Goal: Complete application form: Complete application form

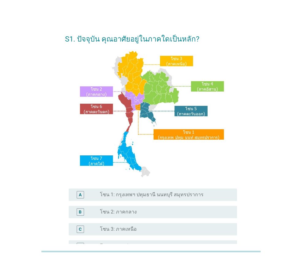
click at [139, 214] on div "radio_button_unchecked โซน 2: ภาคกลาง" at bounding box center [163, 212] width 127 height 6
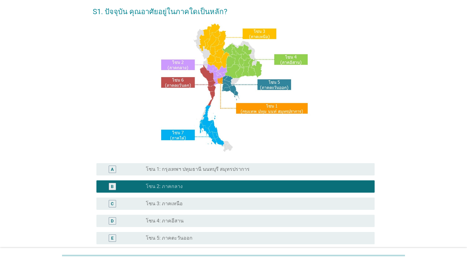
scroll to position [23, 0]
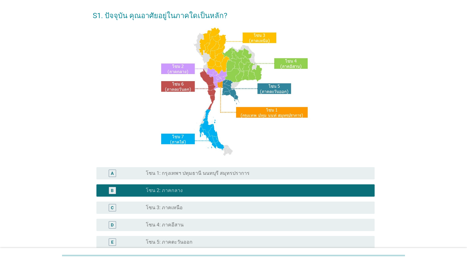
click at [295, 173] on div "radio_button_unchecked โซน 1: กรุงเทพฯ ปทุมธานี นนทบุรี สมุทรปราการ" at bounding box center [255, 173] width 219 height 6
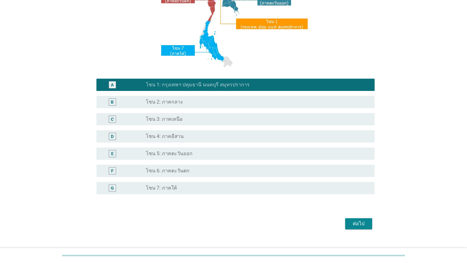
scroll to position [122, 0]
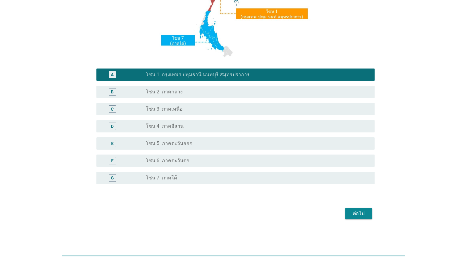
click at [302, 214] on div "ต่อไป" at bounding box center [358, 213] width 17 height 7
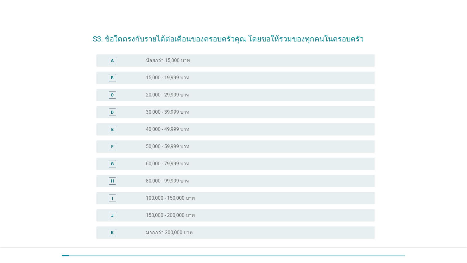
click at [200, 112] on div "radio_button_unchecked 30,000 - 39,999 บาท" at bounding box center [255, 112] width 219 height 6
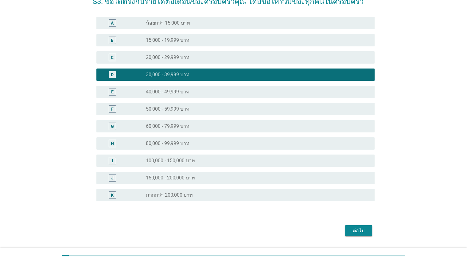
scroll to position [55, 0]
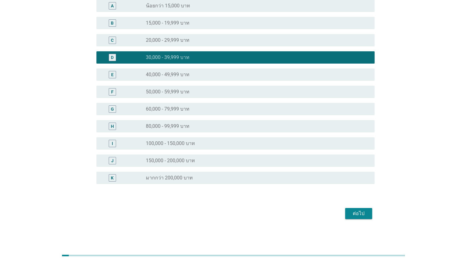
click at [302, 212] on div "ต่อไป" at bounding box center [358, 213] width 17 height 7
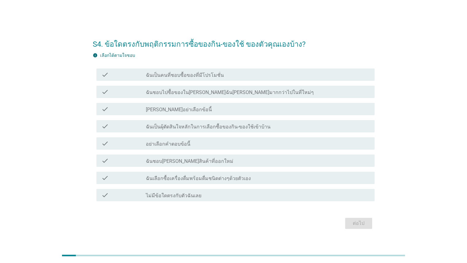
click at [188, 129] on label "ฉันเป็นผุ้ตัดสินใจหลักในการเลือกซื้อของกิน-ของใช้เข้าบ้าน" at bounding box center [208, 127] width 125 height 6
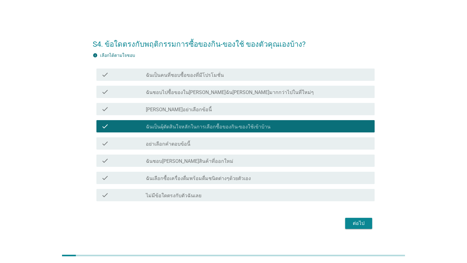
click at [184, 75] on label "ฉันเป็นคนที่ชอบซื้อของที่มีโปรโมชั่น" at bounding box center [185, 75] width 78 height 6
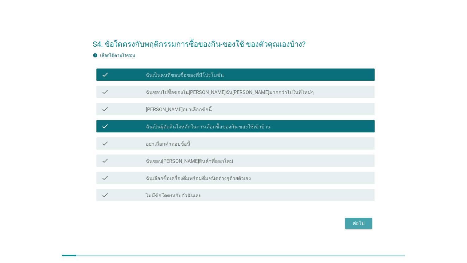
click at [302, 226] on div "ต่อไป" at bounding box center [358, 223] width 17 height 7
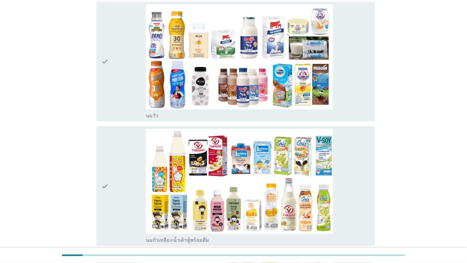
scroll to position [114, 0]
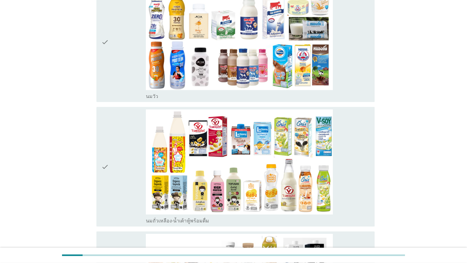
click at [302, 48] on div "check_box_outline_blank [PERSON_NAME]" at bounding box center [258, 42] width 224 height 115
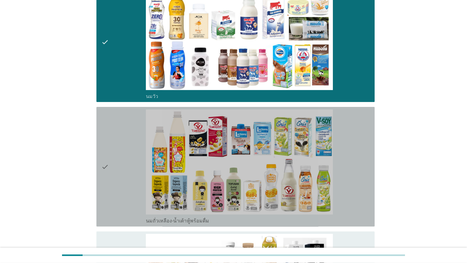
click at [302, 151] on div "check_box_outline_blank นมถั่วเหลือง-น้ำเต้าหู้พร้อมดื่ม" at bounding box center [258, 166] width 224 height 115
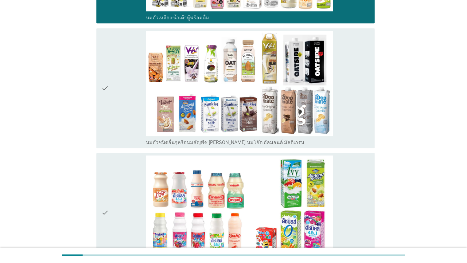
scroll to position [328, 0]
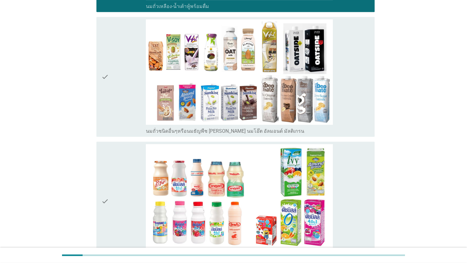
click at [302, 94] on div "check_box_outline_blank นมถั่วชนิดอื่นๆหรือนมธัญพืช [PERSON_NAME] นมโอ๊ต อัลมอน…" at bounding box center [258, 76] width 224 height 115
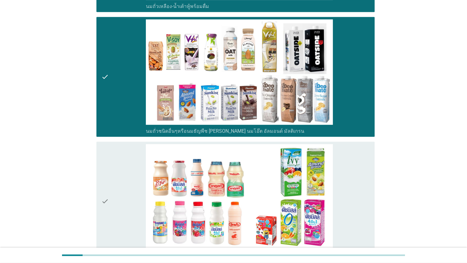
click at [302, 183] on div "check_box_outline_blank นมเปรี้ยว" at bounding box center [258, 201] width 224 height 115
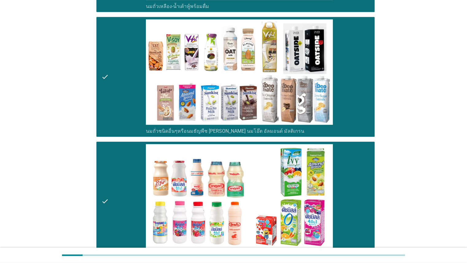
scroll to position [554, 0]
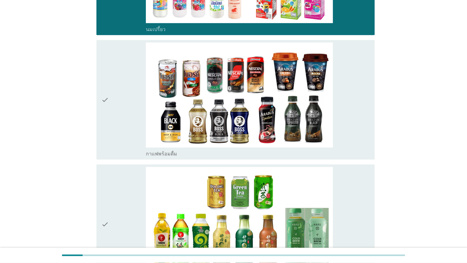
click at [302, 114] on div "check_box_outline_blank กาแฟพร้อมดื่ม" at bounding box center [258, 99] width 224 height 115
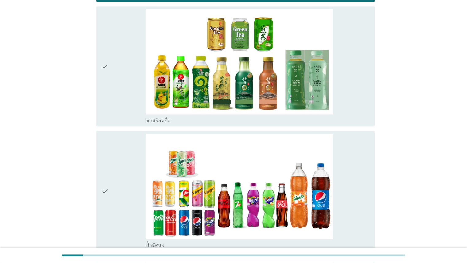
scroll to position [782, 0]
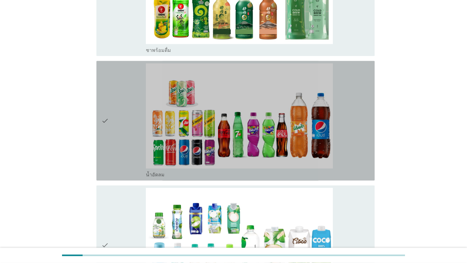
click at [302, 116] on div "check_box_outline_blank น้ำอัดลม" at bounding box center [258, 120] width 224 height 115
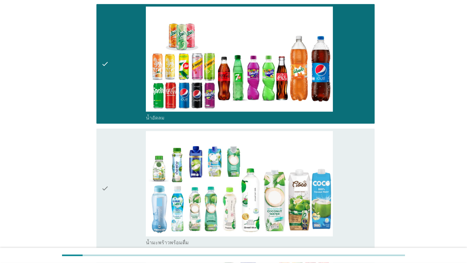
scroll to position [894, 0]
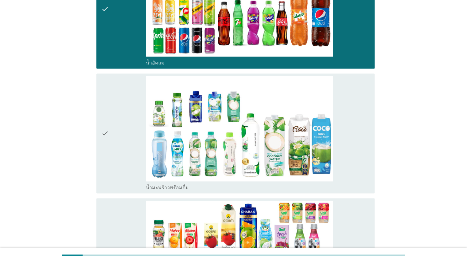
click at [302, 133] on div "check_box_outline_blank น้ำมะพร้าวพร้อมดื่ม" at bounding box center [258, 133] width 224 height 115
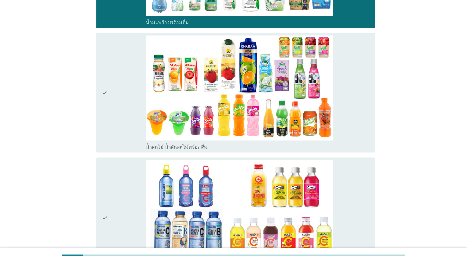
scroll to position [1063, 0]
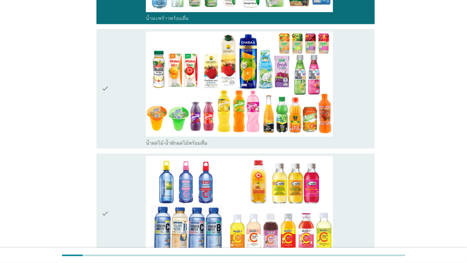
click at [302, 113] on div "check_box_outline_blank น้ำผลไม้-น้ำผักผลไม้พร้อมดื่ม" at bounding box center [258, 88] width 224 height 115
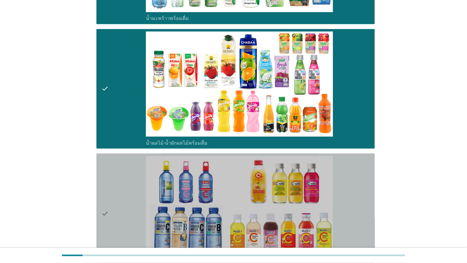
click at [302, 172] on div "check_box_outline_blank น้ำวิตามิน-เครื่องดื่มวิตามิน" at bounding box center [258, 213] width 224 height 115
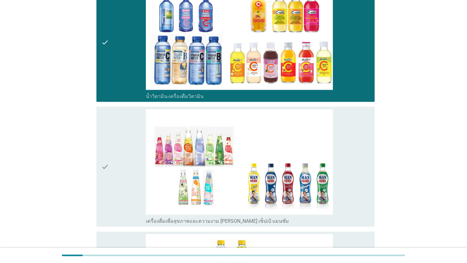
scroll to position [1238, 0]
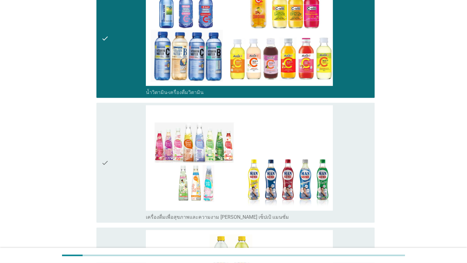
click at [302, 155] on div "check_box_outline_blank เครื่องดื่มเพื่อสุขภาพและความงาม [PERSON_NAME] เซ็ปเป้ …" at bounding box center [258, 162] width 224 height 115
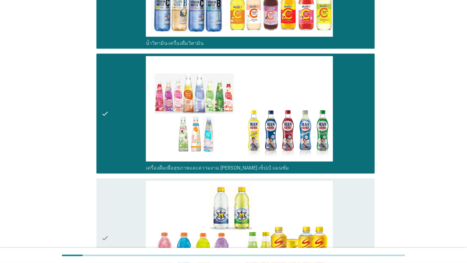
scroll to position [1384, 0]
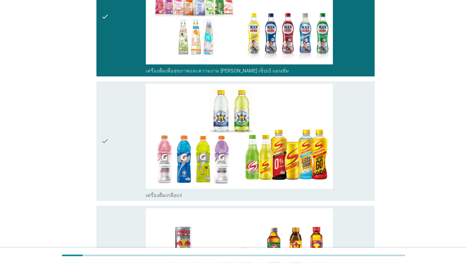
click at [302, 167] on div "check_box_outline_blank เครื่องดื่มเกลือแร่" at bounding box center [258, 141] width 224 height 115
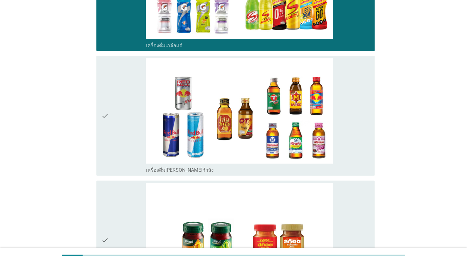
scroll to position [1538, 0]
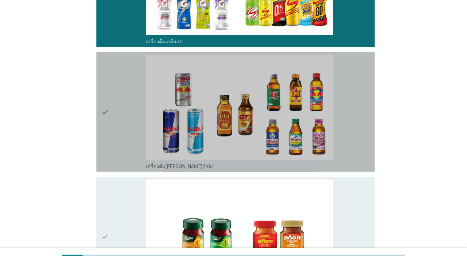
click at [302, 123] on div "check_box_outline_blank เครื่องดื่ม[PERSON_NAME]กำลัง" at bounding box center [258, 112] width 224 height 115
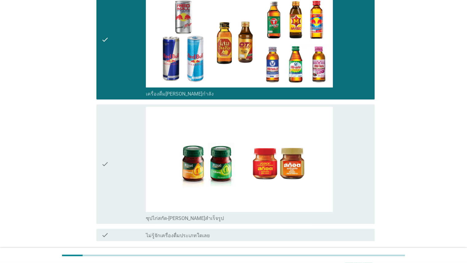
scroll to position [1658, 0]
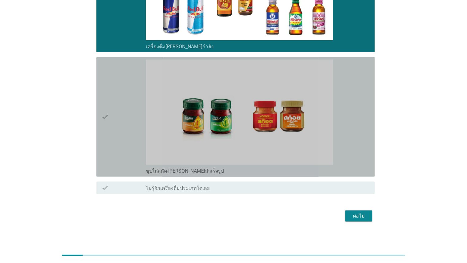
click at [302, 124] on div "check_box_outline_blank ซุปไก่สกัด-[PERSON_NAME]สำเร็จรูป" at bounding box center [258, 117] width 224 height 115
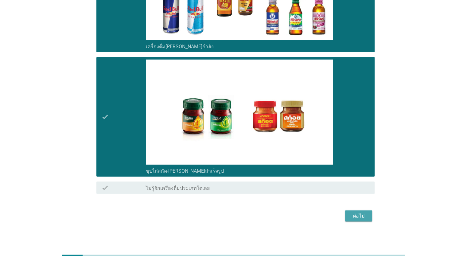
click at [302, 212] on button "ต่อไป" at bounding box center [358, 215] width 27 height 11
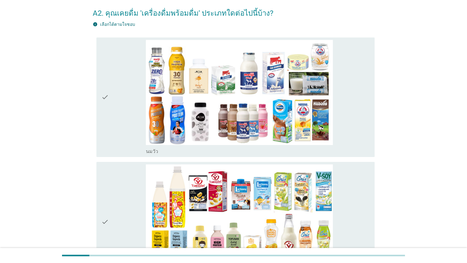
scroll to position [49, 0]
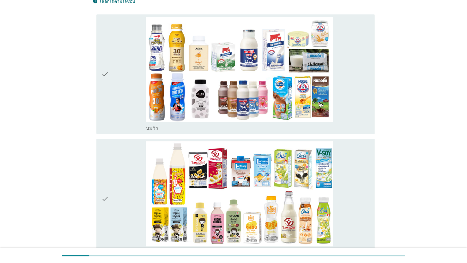
click at [302, 67] on div "check_box_outline_blank [PERSON_NAME]" at bounding box center [258, 74] width 224 height 115
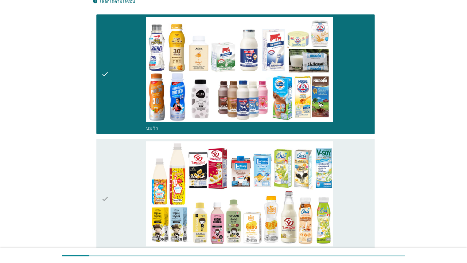
click at [302, 156] on div "check_box_outline_blank นมถั่วเหลือง-น้ำเต้าหู้พร้อมดื่ม" at bounding box center [258, 198] width 224 height 115
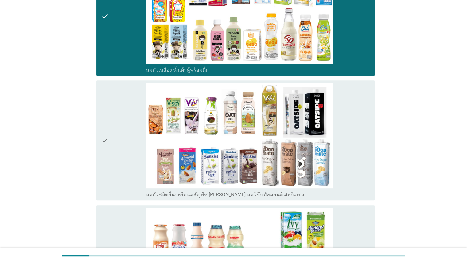
scroll to position [233, 0]
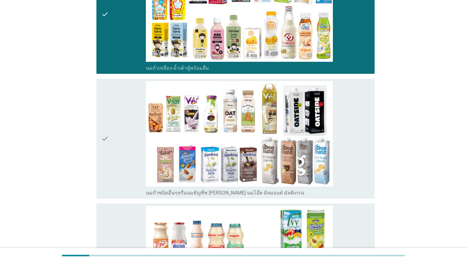
click at [302, 120] on div "check_box_outline_blank นมถั่วชนิดอื่นๆหรือนมธัญพืช [PERSON_NAME] นมโอ๊ต อัลมอน…" at bounding box center [258, 138] width 224 height 115
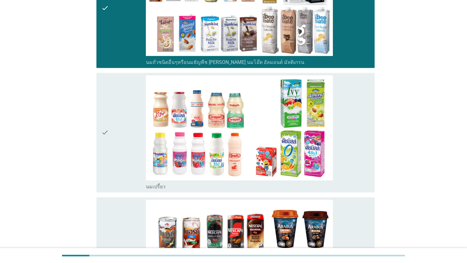
scroll to position [376, 0]
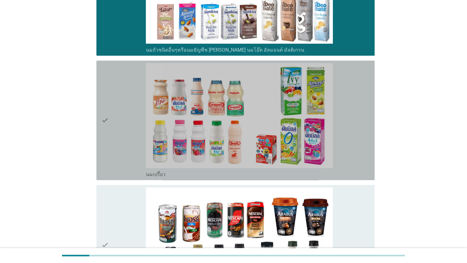
click at [302, 141] on div "check_box_outline_blank นมเปรี้ยว" at bounding box center [258, 120] width 224 height 115
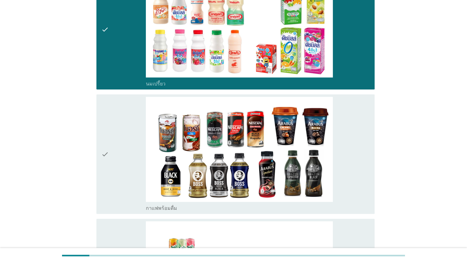
scroll to position [469, 0]
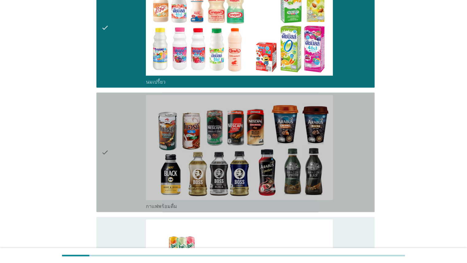
click at [302, 113] on div "check_box_outline_blank กาแฟพร้อมดื่ม" at bounding box center [258, 152] width 224 height 115
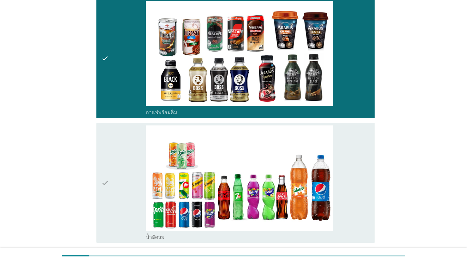
scroll to position [571, 0]
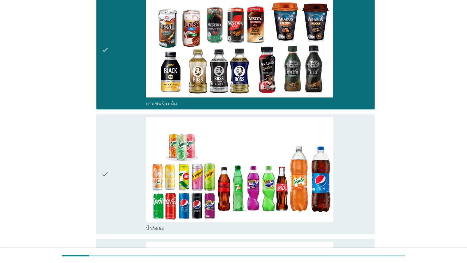
click at [302, 135] on div "check_box_outline_blank น้ำอัดลม" at bounding box center [258, 174] width 224 height 115
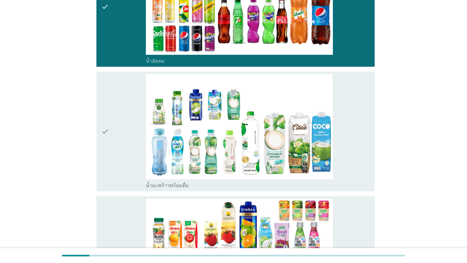
scroll to position [746, 0]
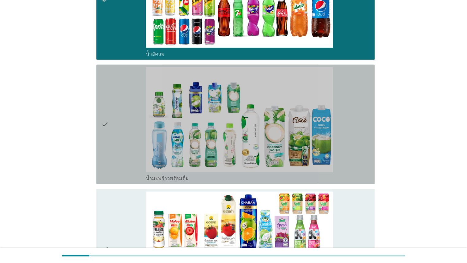
click at [302, 128] on div "check_box_outline_blank น้ำมะพร้าวพร้อมดื่ม" at bounding box center [258, 124] width 224 height 115
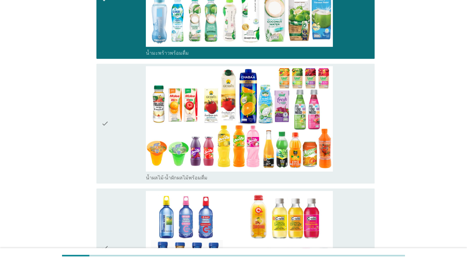
scroll to position [878, 0]
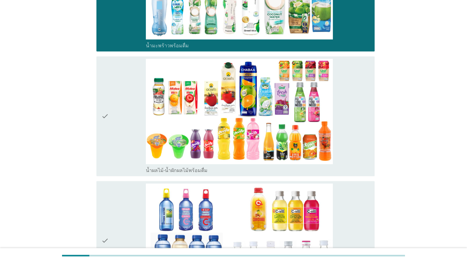
click at [302, 113] on div "check_box_outline_blank น้ำผลไม้-น้ำผักผลไม้พร้อมดื่ม" at bounding box center [258, 116] width 224 height 115
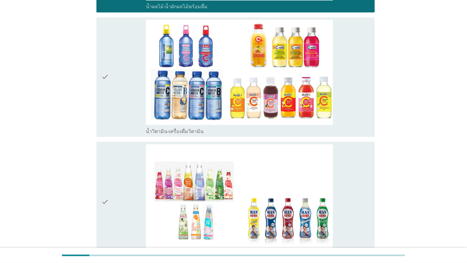
scroll to position [1051, 0]
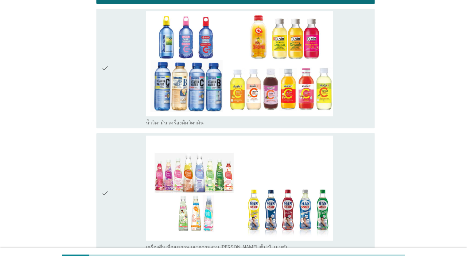
click at [302, 88] on div "check_box_outline_blank น้ำวิตามิน-เครื่องดื่มวิตามิน" at bounding box center [258, 68] width 224 height 115
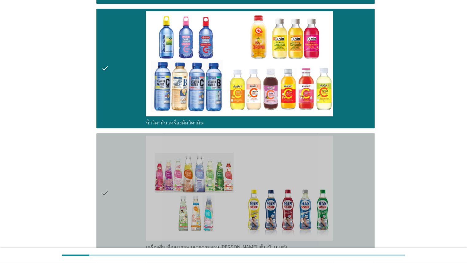
click at [302, 160] on div "check_box_outline_blank เครื่องดื่มเพื่อสุขภาพและความงาม [PERSON_NAME] เซ็ปเป้ …" at bounding box center [258, 192] width 224 height 115
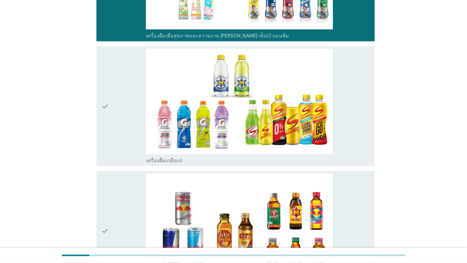
scroll to position [1269, 0]
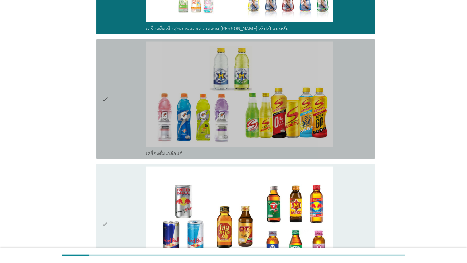
drag, startPoint x: 345, startPoint y: 102, endPoint x: 349, endPoint y: 108, distance: 7.0
click at [302, 102] on div "check_box_outline_blank เครื่องดื่มเกลือแร่" at bounding box center [258, 99] width 224 height 115
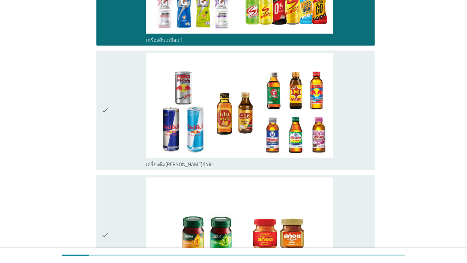
scroll to position [1417, 0]
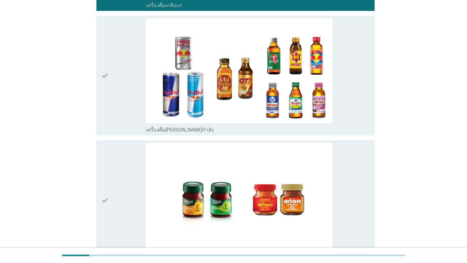
click at [302, 179] on div "check_box_outline_blank ซุปไก่สกัด-[PERSON_NAME]สำเร็จรูป" at bounding box center [258, 200] width 224 height 115
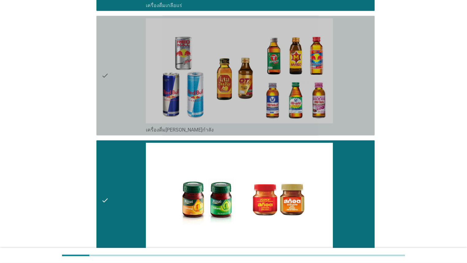
click at [302, 111] on div "check_box_outline_blank เครื่องดื่ม[PERSON_NAME]กำลัง" at bounding box center [258, 75] width 224 height 115
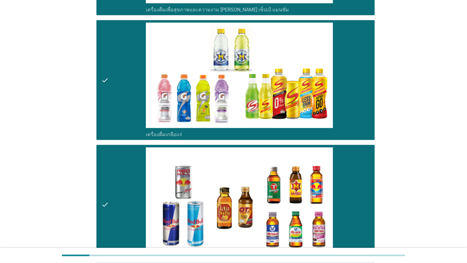
scroll to position [1295, 0]
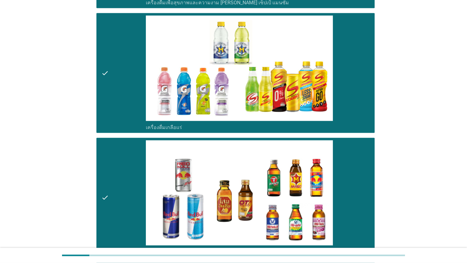
drag, startPoint x: 356, startPoint y: 193, endPoint x: 385, endPoint y: 197, distance: 29.5
click at [302, 193] on div "check_box_outline_blank เครื่องดื่ม[PERSON_NAME]กำลัง" at bounding box center [258, 197] width 224 height 115
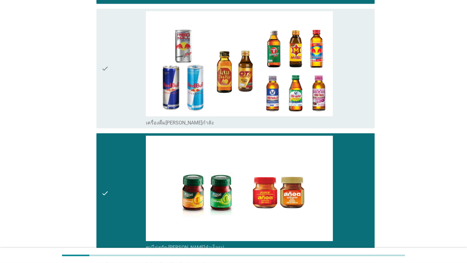
scroll to position [1500, 0]
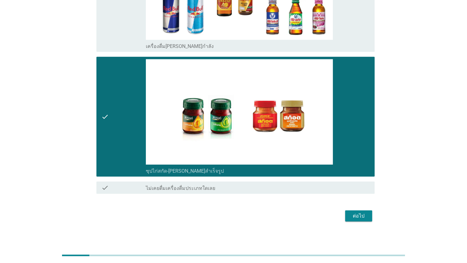
click at [302, 213] on div "ต่อไป" at bounding box center [358, 215] width 17 height 7
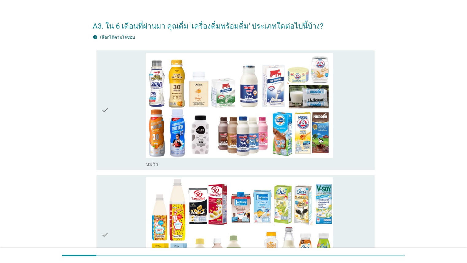
scroll to position [24, 0]
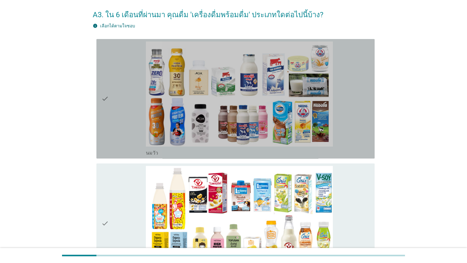
click at [302, 87] on div "check check_box_outline_blank [PERSON_NAME]" at bounding box center [235, 98] width 278 height 119
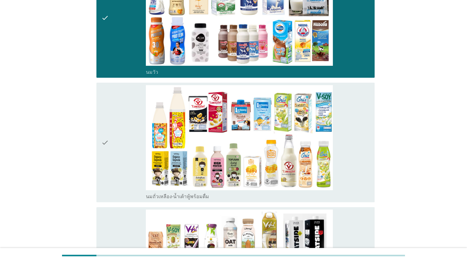
scroll to position [155, 0]
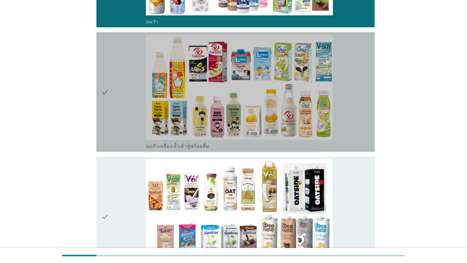
drag, startPoint x: 356, startPoint y: 72, endPoint x: 364, endPoint y: 99, distance: 28.0
click at [302, 73] on div "check_box_outline_blank นมถั่วเหลือง-น้ำเต้าหู้พร้อมดื่ม" at bounding box center [258, 92] width 224 height 115
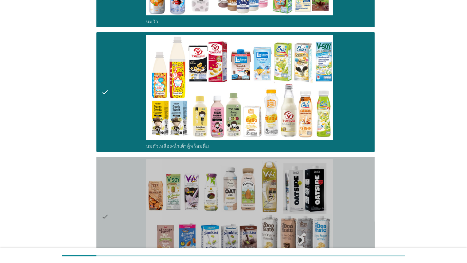
click at [302, 170] on div "check_box_outline_blank นมถั่วชนิดอื่นๆหรือนมธัญพืช [PERSON_NAME] นมโอ๊ต อัลมอน…" at bounding box center [258, 216] width 224 height 115
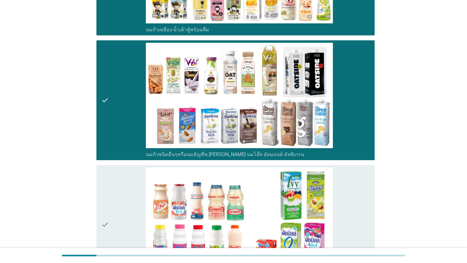
scroll to position [401, 0]
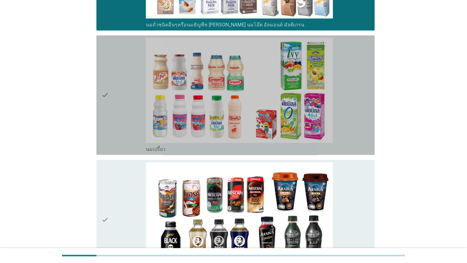
drag, startPoint x: 356, startPoint y: 88, endPoint x: 356, endPoint y: 157, distance: 69.1
click at [302, 89] on div "check_box_outline_blank นมเปรี้ยว" at bounding box center [258, 95] width 224 height 115
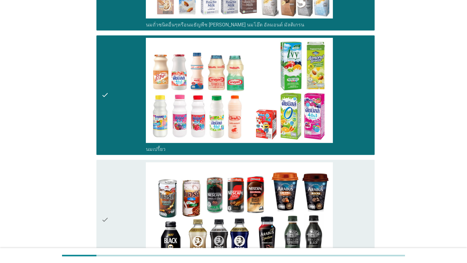
drag, startPoint x: 355, startPoint y: 197, endPoint x: 358, endPoint y: 194, distance: 4.3
click at [302, 197] on div "check_box_outline_blank กาแฟพร้อมดื่ม" at bounding box center [258, 219] width 224 height 115
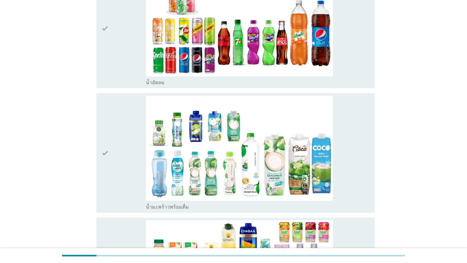
scroll to position [715, 0]
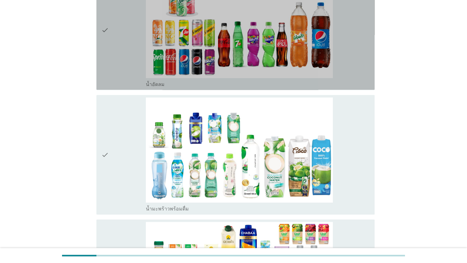
click at [302, 60] on div "check_box_outline_blank น้ำอัดลม" at bounding box center [258, 30] width 224 height 115
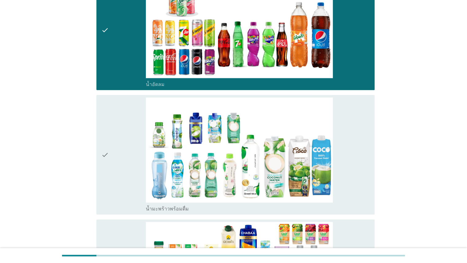
click at [302, 151] on div "check_box_outline_blank น้ำมะพร้าวพร้อมดื่ม" at bounding box center [258, 154] width 224 height 115
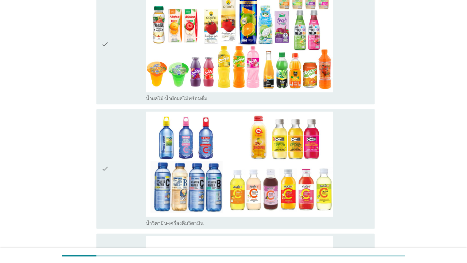
scroll to position [958, 0]
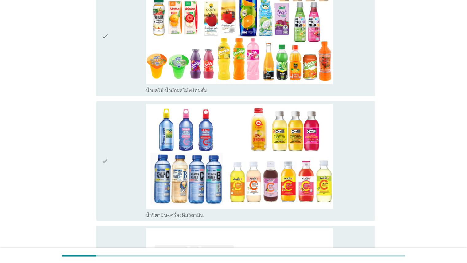
click at [302, 77] on div "check_box_outline_blank น้ำผลไม้-น้ำผักผลไม้พร้อมดื่ม" at bounding box center [258, 36] width 224 height 115
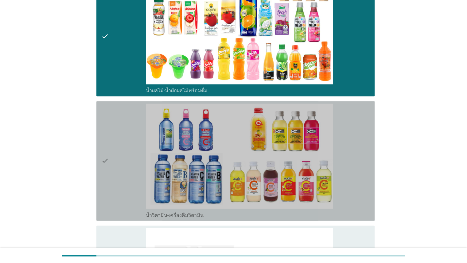
click at [302, 155] on div "check_box_outline_blank น้ำวิตามิน-เครื่องดื่มวิตามิน" at bounding box center [258, 160] width 224 height 115
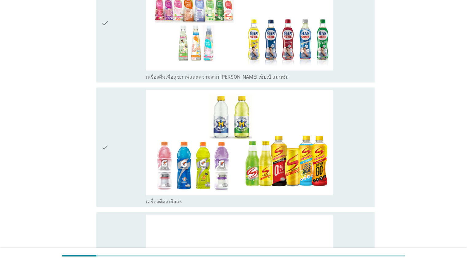
scroll to position [1222, 0]
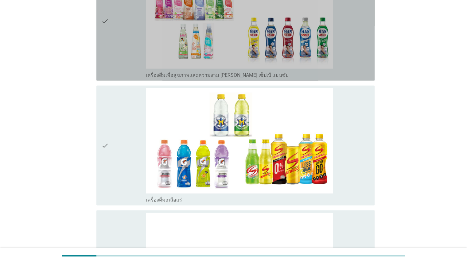
click at [302, 64] on div "check_box_outline_blank เครื่องดื่มเพื่อสุขภาพและความงาม [PERSON_NAME] เซ็ปเป้ …" at bounding box center [258, 21] width 224 height 115
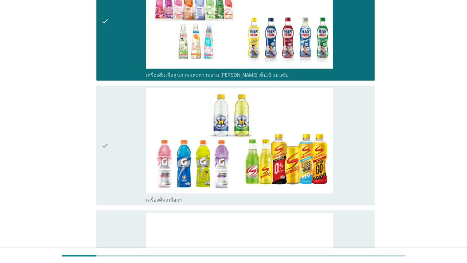
drag, startPoint x: 357, startPoint y: 142, endPoint x: 361, endPoint y: 144, distance: 4.6
click at [302, 143] on div "check_box_outline_blank เครื่องดื่มเกลือแร่" at bounding box center [258, 145] width 224 height 115
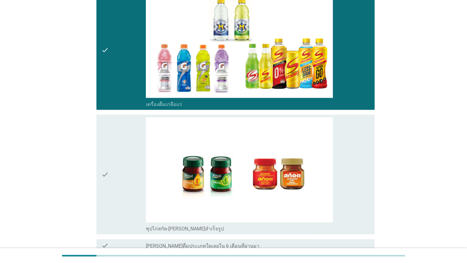
scroll to position [1376, 0]
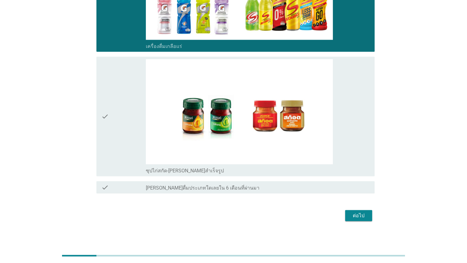
click at [302, 145] on div "check_box ซุปไก่สกัด-[PERSON_NAME]สำเร็จรูป" at bounding box center [258, 116] width 224 height 115
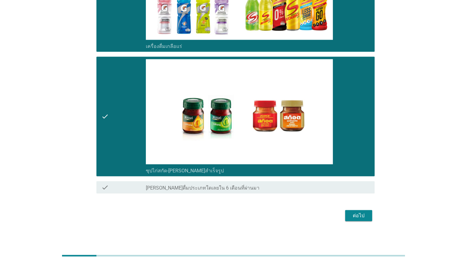
click at [302, 212] on div "ต่อไป" at bounding box center [358, 215] width 17 height 7
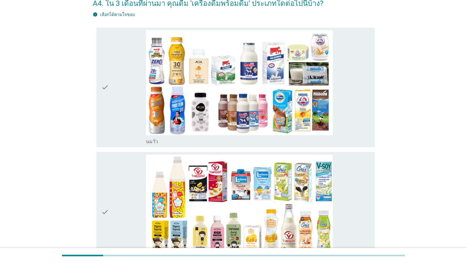
scroll to position [24, 0]
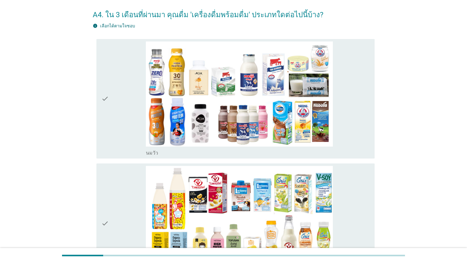
click at [302, 130] on div "check_box_outline_blank [PERSON_NAME]" at bounding box center [258, 98] width 224 height 115
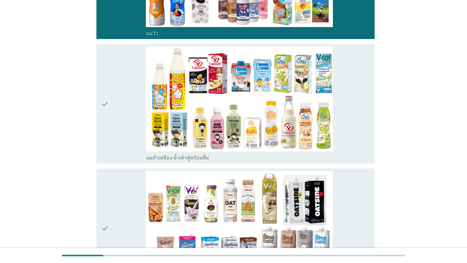
scroll to position [162, 0]
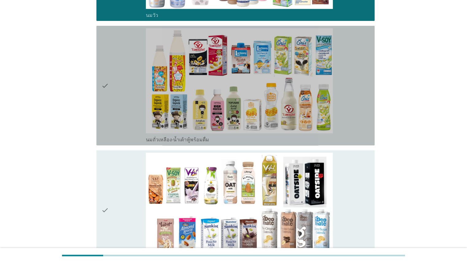
click at [302, 92] on div "check_box_outline_blank นมถั่วเหลือง-น้ำเต้าหู้พร้อมดื่ม" at bounding box center [258, 85] width 224 height 115
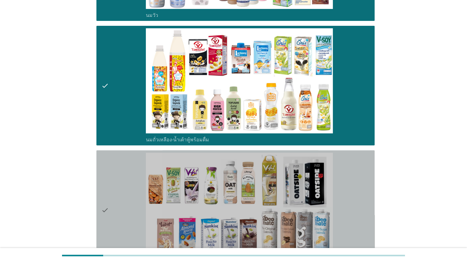
click at [302, 184] on div "check_box_outline_blank นมถั่วชนิดอื่นๆหรือนมธัญพืช [PERSON_NAME] นมโอ๊ต อัลมอน…" at bounding box center [258, 210] width 224 height 115
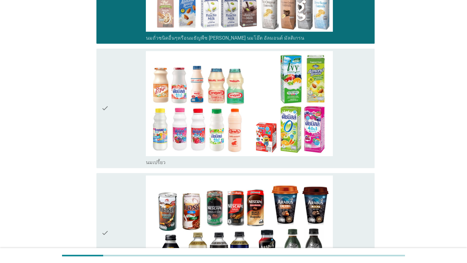
scroll to position [413, 0]
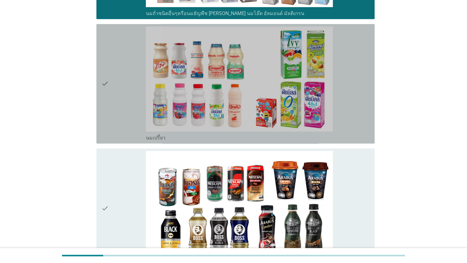
click at [302, 100] on div "check check_box_outline_blank นมเปรี้ยว" at bounding box center [235, 83] width 278 height 119
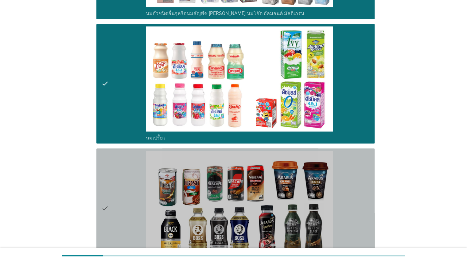
click at [302, 207] on div "check_box_outline_blank กาแฟพร้อมดื่ม" at bounding box center [258, 208] width 224 height 115
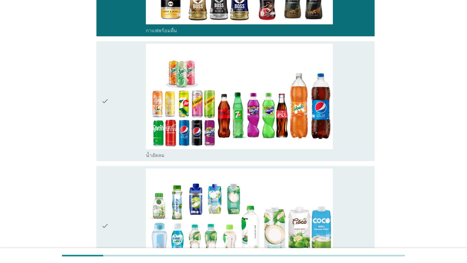
scroll to position [649, 0]
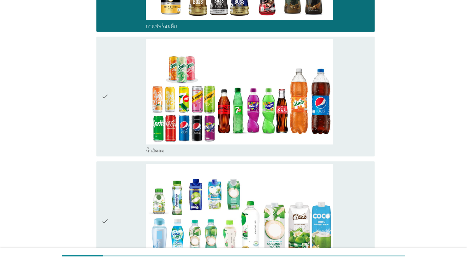
drag, startPoint x: 352, startPoint y: 117, endPoint x: 355, endPoint y: 135, distance: 18.0
click at [302, 117] on div "check_box_outline_blank น้ำอัดลม" at bounding box center [258, 96] width 224 height 115
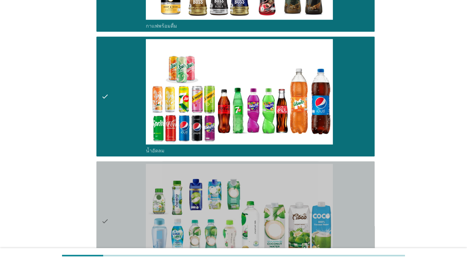
drag, startPoint x: 357, startPoint y: 194, endPoint x: 357, endPoint y: 191, distance: 3.4
click at [302, 195] on div "check_box_outline_blank น้ำมะพร้าวพร้อมดื่ม" at bounding box center [258, 221] width 224 height 115
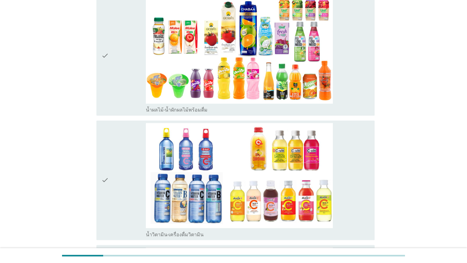
scroll to position [944, 0]
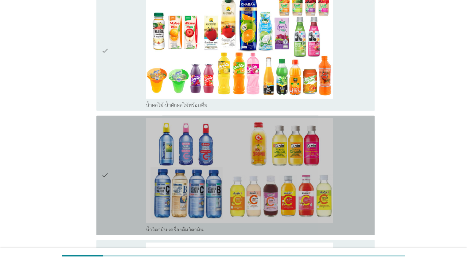
click at [302, 147] on div "check_box_outline_blank น้ำวิตามิน-เครื่องดื่มวิตามิน" at bounding box center [258, 175] width 224 height 115
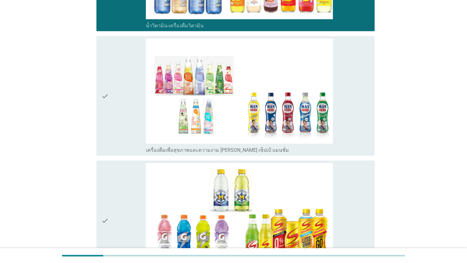
scroll to position [1146, 0]
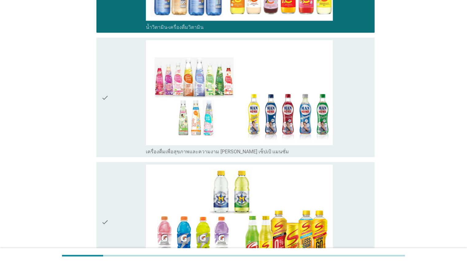
click at [302, 117] on div "check_box_outline_blank เครื่องดื่มเพื่อสุขภาพและความงาม [PERSON_NAME] เซ็ปเป้ …" at bounding box center [258, 97] width 224 height 115
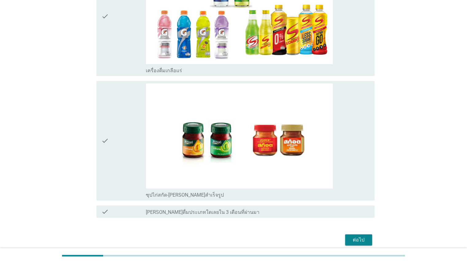
scroll to position [1360, 0]
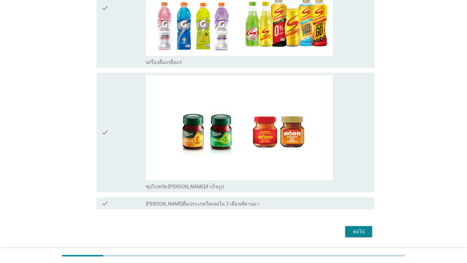
click at [302, 229] on div "ต่อไป" at bounding box center [358, 231] width 17 height 7
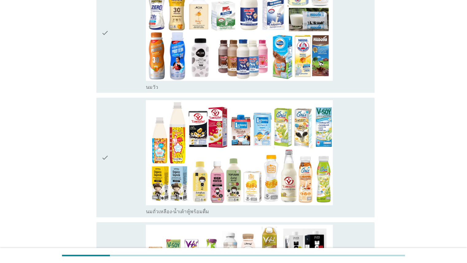
scroll to position [99, 0]
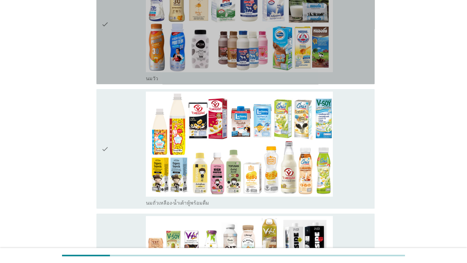
click at [302, 50] on div "check_box_outline_blank [PERSON_NAME]" at bounding box center [258, 24] width 224 height 115
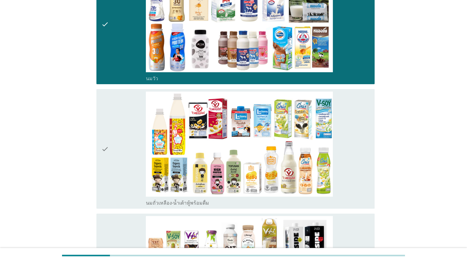
drag, startPoint x: 354, startPoint y: 130, endPoint x: 438, endPoint y: 87, distance: 93.8
click at [302, 130] on div "check_box_outline_blank นมถั่วเหลือง-น้ำเต้าหู้พร้อมดื่ม" at bounding box center [258, 149] width 224 height 115
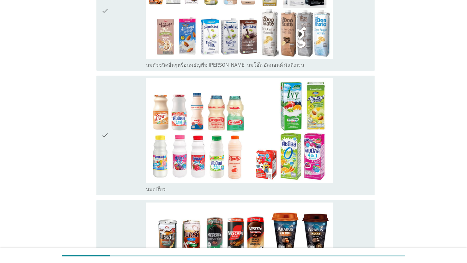
scroll to position [368, 0]
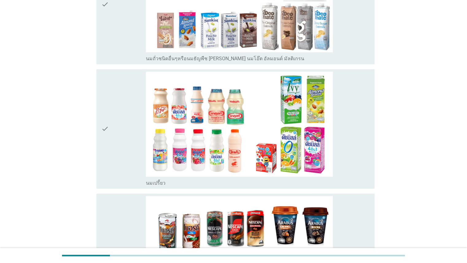
click at [302, 151] on div "check_box_outline_blank นมเปรี้ยว" at bounding box center [258, 129] width 224 height 115
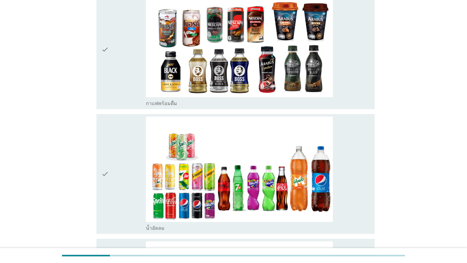
scroll to position [597, 0]
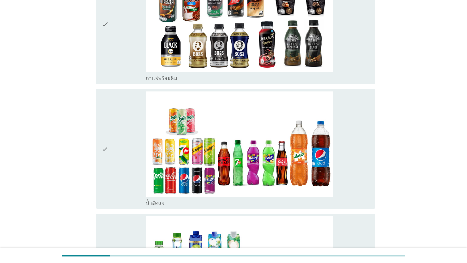
click at [302, 51] on div "check_box_outline_blank กาแฟพร้อมดื่ม" at bounding box center [258, 24] width 224 height 115
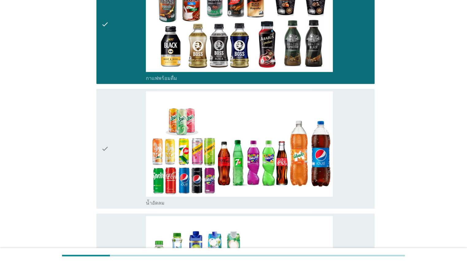
click at [302, 133] on div "check_box_outline_blank น้ำอัดลม" at bounding box center [258, 148] width 224 height 115
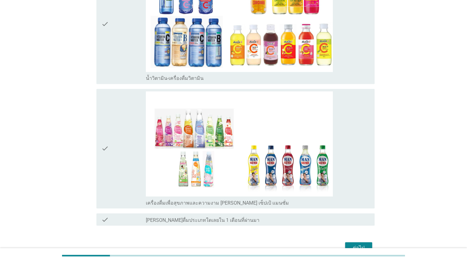
scroll to position [1003, 0]
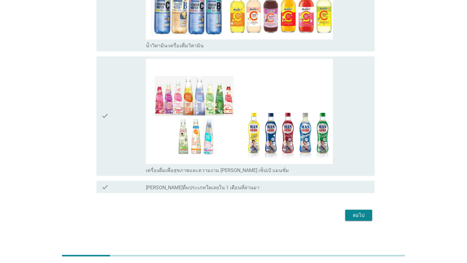
click at [302, 212] on div "ต่อไป" at bounding box center [358, 214] width 17 height 7
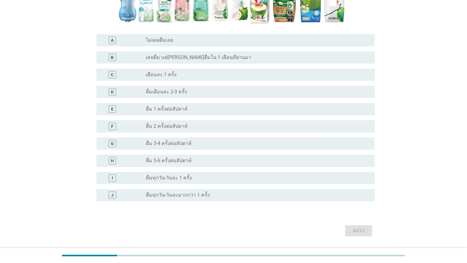
scroll to position [195, 0]
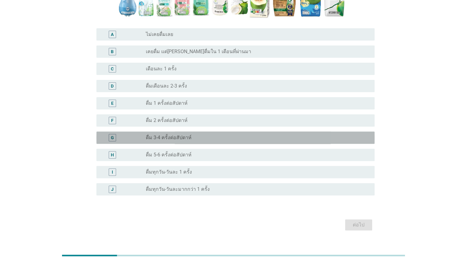
click at [193, 138] on div "radio_button_unchecked ดื่ม 3-4 ครั้งต่อสัปดาห์" at bounding box center [255, 137] width 219 height 6
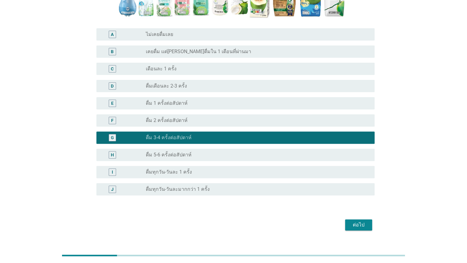
click at [302, 225] on div "ต่อไป" at bounding box center [358, 224] width 17 height 7
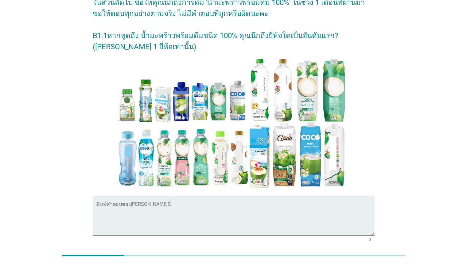
scroll to position [109, 0]
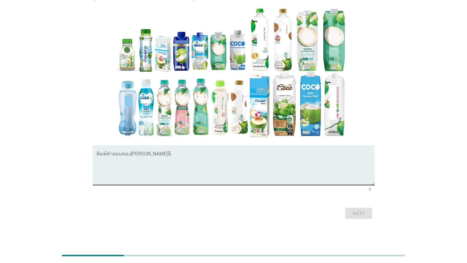
click at [286, 170] on textarea "พิมพ์คำตอบของคุณ ที่นี่" at bounding box center [235, 169] width 278 height 32
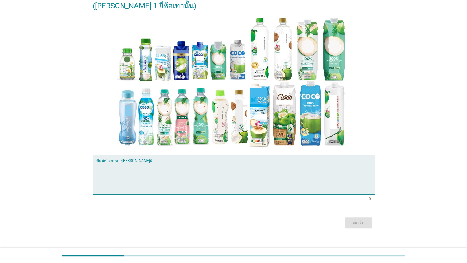
scroll to position [103, 0]
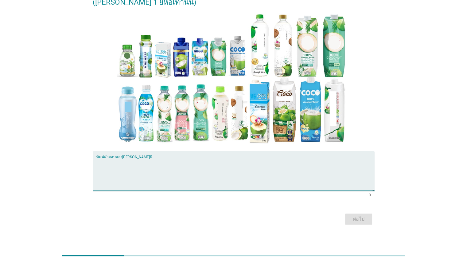
click at [227, 171] on textarea "พิมพ์คำตอบของคุณ ที่นี่" at bounding box center [235, 174] width 278 height 32
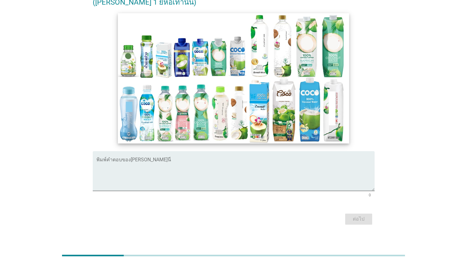
click at [162, 112] on img at bounding box center [233, 78] width 231 height 130
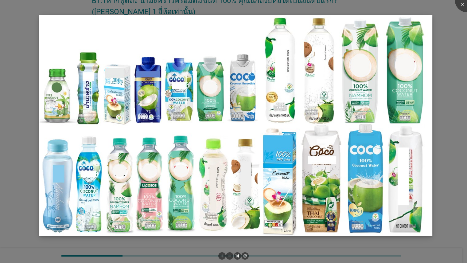
click at [151, 189] on img at bounding box center [235, 125] width 393 height 221
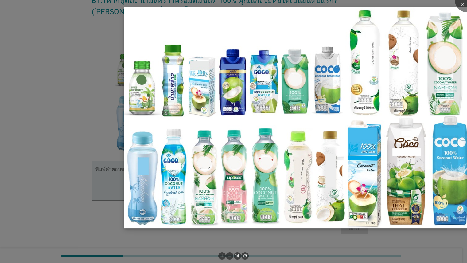
click at [232, 181] on img at bounding box center [320, 117] width 393 height 221
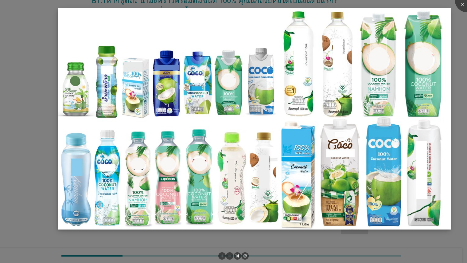
click at [218, 173] on img at bounding box center [254, 118] width 393 height 221
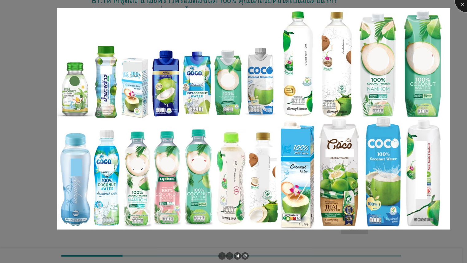
click at [302, 4] on div at bounding box center [467, 0] width 25 height 25
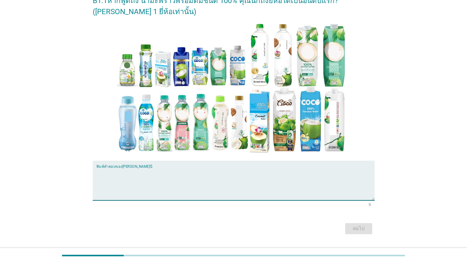
click at [172, 183] on textarea "พิมพ์คำตอบของคุณ ที่นี่" at bounding box center [235, 184] width 278 height 32
type textarea "โคโค่"
click at [302, 230] on div "ต่อไป" at bounding box center [358, 228] width 17 height 7
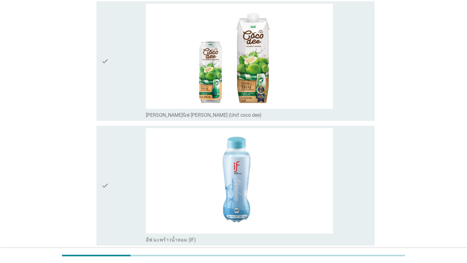
scroll to position [192, 0]
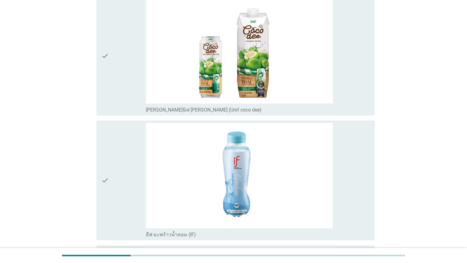
click at [302, 64] on div "check_box_outline_blank [PERSON_NAME]นิฟ [PERSON_NAME] (Unif coco dee)" at bounding box center [258, 55] width 224 height 115
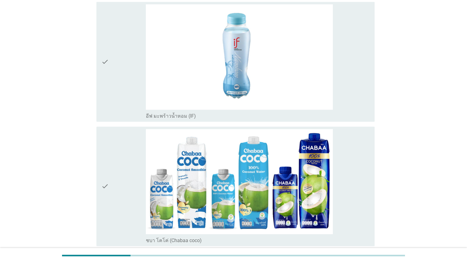
scroll to position [314, 0]
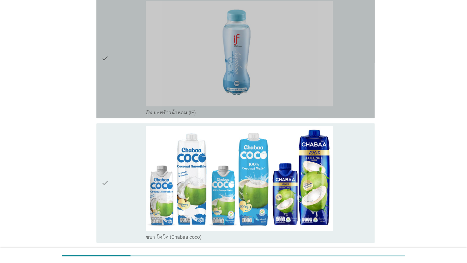
click at [302, 87] on div "check_box_outline_blank อีฟ มะพร้าวน้ำหอม (IF)" at bounding box center [258, 58] width 224 height 115
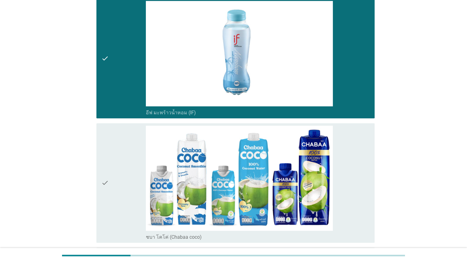
click at [302, 158] on div "check_box_outline_blank ชบา โคโค่ (Chabaa coco)" at bounding box center [258, 183] width 224 height 115
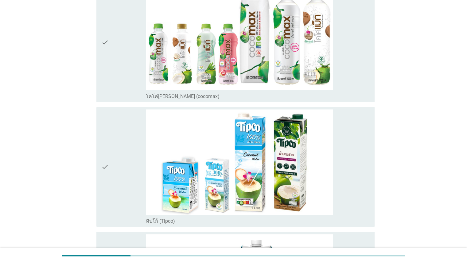
scroll to position [577, 0]
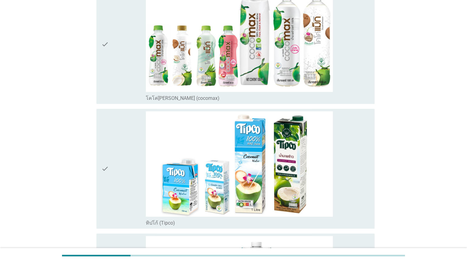
click at [302, 68] on div "check_box_outline_blank โคโค่[PERSON_NAME] (cocomax)" at bounding box center [258, 44] width 224 height 115
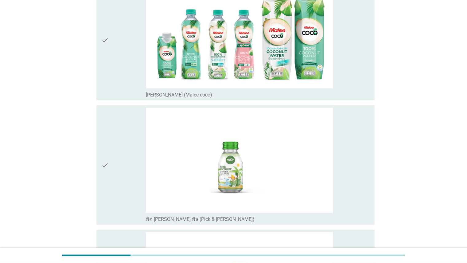
scroll to position [1074, 0]
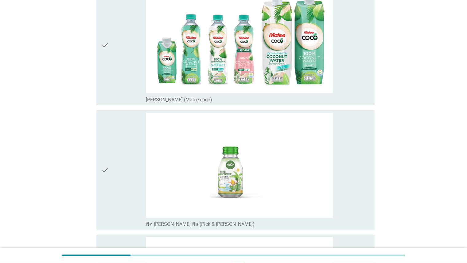
click at [302, 93] on div "check_box_outline_blank [PERSON_NAME] (Malee coco)" at bounding box center [258, 45] width 224 height 115
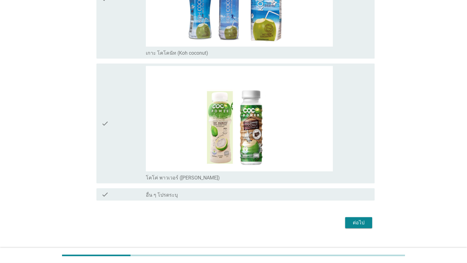
scroll to position [1500, 0]
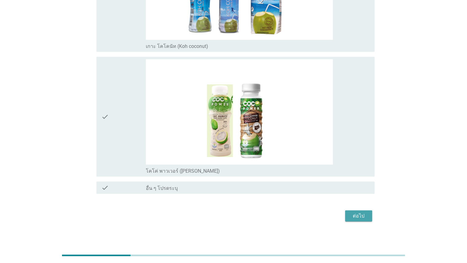
click at [302, 216] on div "ต่อไป" at bounding box center [358, 215] width 17 height 7
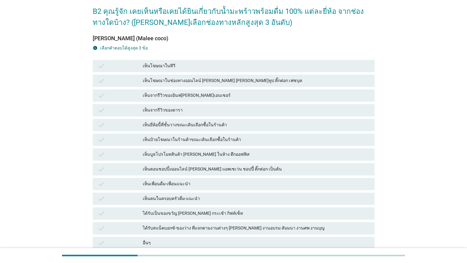
scroll to position [29, 0]
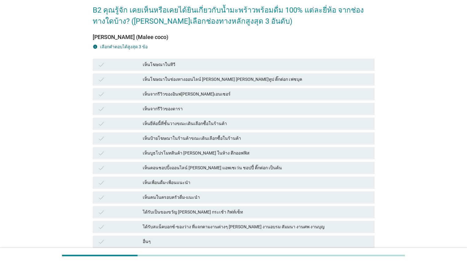
click at [176, 110] on div "เห็นจากรีวิวของดารา" at bounding box center [256, 108] width 227 height 7
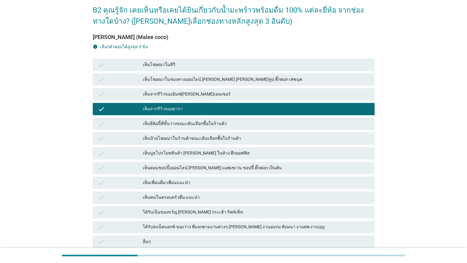
click at [178, 124] on div "เห็นยี่ห้อนี้ที่ชั้นวางขณะเดินเลือกซื้อในร้านค้า" at bounding box center [256, 123] width 227 height 7
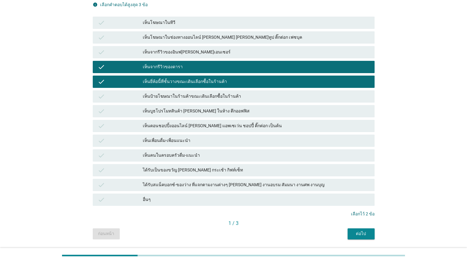
scroll to position [72, 0]
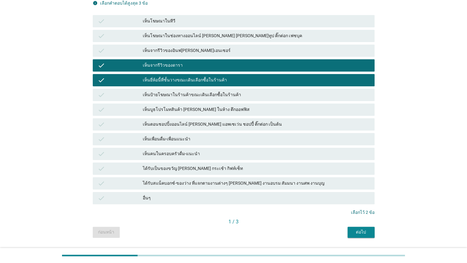
click at [201, 33] on div "เห็นโฆษณาในช่องทางออนไลน์ [PERSON_NAME] [PERSON_NAME]ทูป ติ๊กต่อก เฟซบุค" at bounding box center [256, 35] width 227 height 7
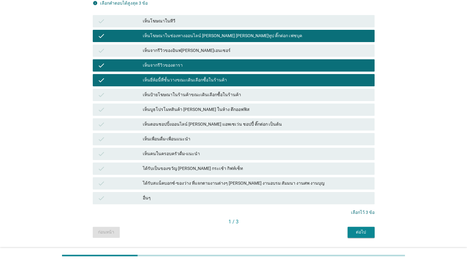
click at [302, 231] on div "ต่อไป" at bounding box center [361, 232] width 17 height 6
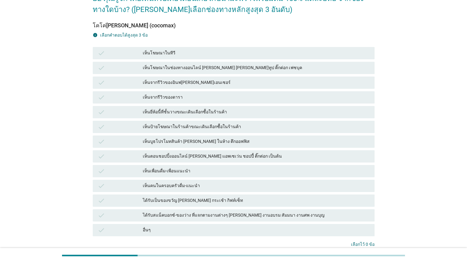
scroll to position [41, 0]
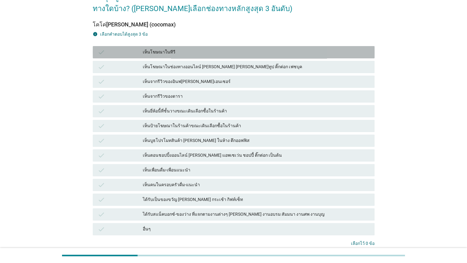
click at [237, 53] on div "เห็นโฆษณาในทีวี" at bounding box center [256, 52] width 227 height 7
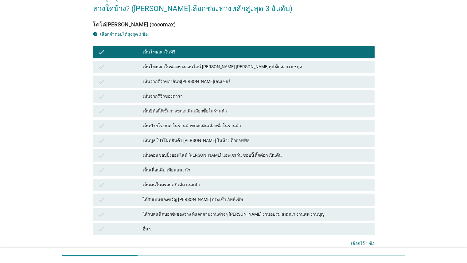
click at [237, 53] on div "เห็นโฆษณาในทีวี" at bounding box center [256, 52] width 227 height 7
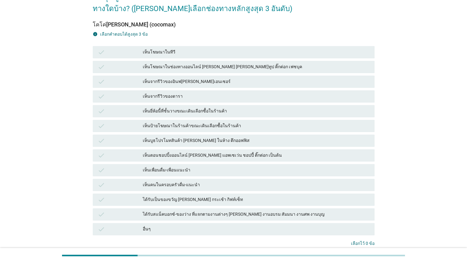
click at [237, 70] on div "เห็นโฆษณาในช่องทางออนไลน์ [PERSON_NAME] [PERSON_NAME]ทูป ติ๊กต่อก เฟซบุค" at bounding box center [256, 66] width 227 height 7
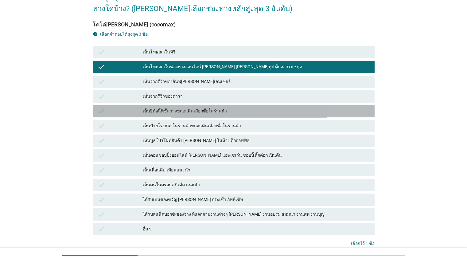
click at [200, 108] on div "เห็นยี่ห้อนี้ที่ชั้นวางขณะเดินเลือกซื้อในร้านค้า" at bounding box center [256, 110] width 227 height 7
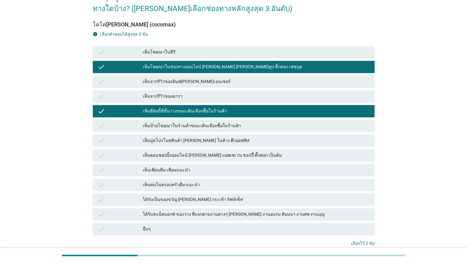
click at [199, 125] on div "เห็นป้ายโฆษณาในร้านค้าขณะเดินเลือกซื้อในร้านค้า" at bounding box center [256, 125] width 227 height 7
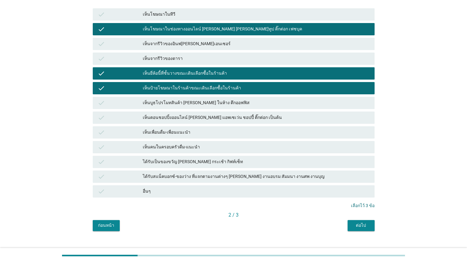
scroll to position [86, 0]
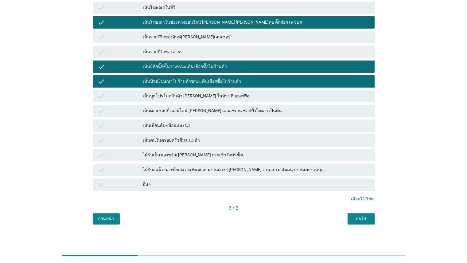
click at [302, 219] on button "ต่อไป" at bounding box center [361, 218] width 27 height 11
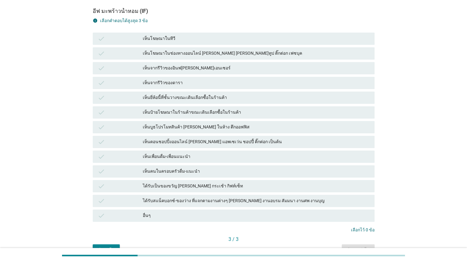
scroll to position [60, 0]
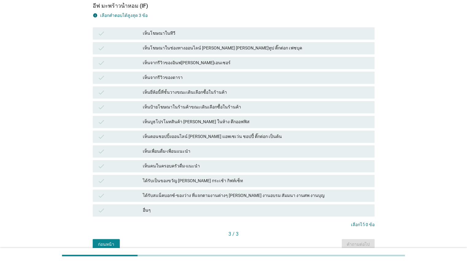
click at [204, 47] on div "เห็นโฆษณาในช่องทางออนไลน์ [PERSON_NAME] [PERSON_NAME]ทูป ติ๊กต่อก เฟซบุค" at bounding box center [256, 48] width 227 height 7
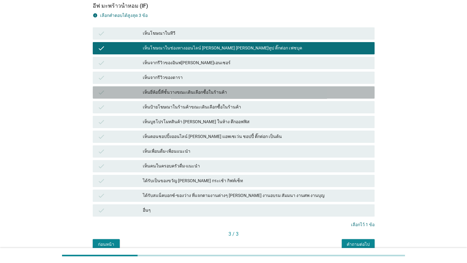
drag, startPoint x: 191, startPoint y: 92, endPoint x: 190, endPoint y: 100, distance: 7.7
click at [192, 93] on div "เห็นยี่ห้อนี้ที่ชั้นวางขณะเดินเลือกซื้อในร้านค้า" at bounding box center [256, 92] width 227 height 7
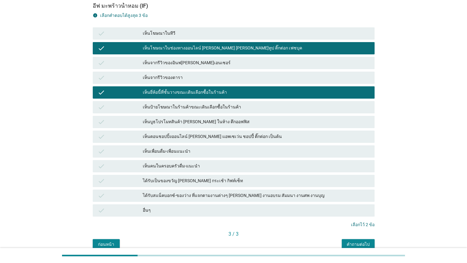
drag, startPoint x: 190, startPoint y: 108, endPoint x: 199, endPoint y: 118, distance: 13.9
click at [190, 107] on div "เห็นป้ายโฆษณาในร้านค้าขณะเดินเลือกซื้อในร้านค้า" at bounding box center [256, 106] width 227 height 7
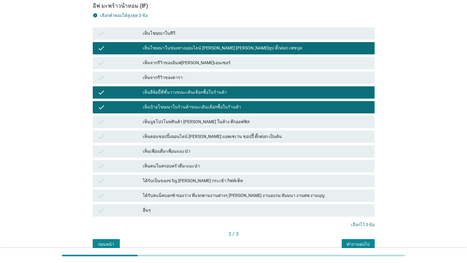
click at [204, 112] on div "check เห็นป้ายโฆษณาในร้านค้าขณะเดินเลือกซื้อในร้านค้า" at bounding box center [234, 107] width 282 height 12
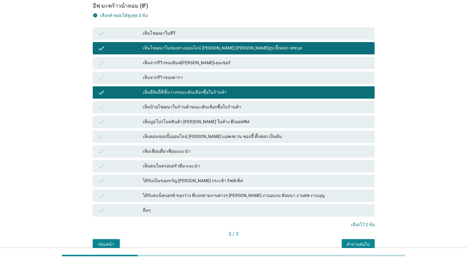
click at [206, 138] on div "เห็นตอนชอปปิ้งออนไลน์ [PERSON_NAME] แอพเซเว่น ชอปปี้ ติ๊กต่อก เป็นต้น" at bounding box center [256, 136] width 227 height 7
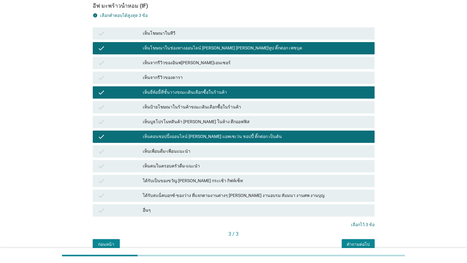
click at [302, 240] on button "คำถามต่อไป" at bounding box center [358, 244] width 33 height 11
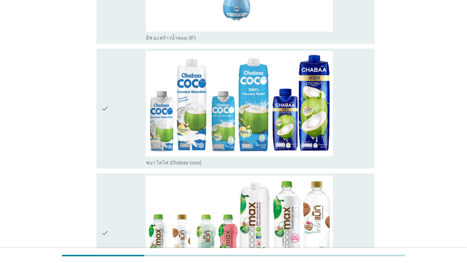
scroll to position [270, 0]
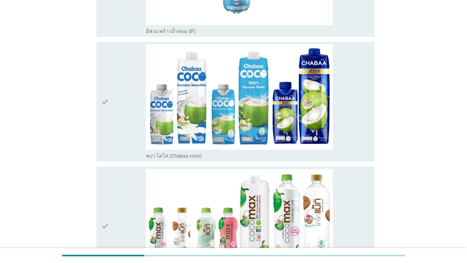
click at [302, 100] on div "check_box_outline_blank ชบา โคโค่ (Chabaa coco)" at bounding box center [258, 101] width 224 height 115
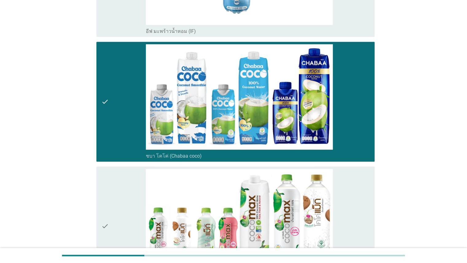
click at [302, 205] on div "check_box_outline_blank โคโค่[PERSON_NAME] (cocomax)" at bounding box center [258, 226] width 224 height 115
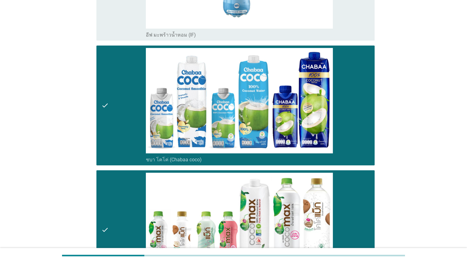
scroll to position [314, 0]
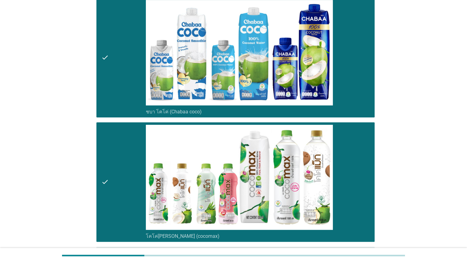
drag, startPoint x: 354, startPoint y: 103, endPoint x: 359, endPoint y: 101, distance: 5.0
click at [302, 103] on div "check_box_outline_blank ชบา โคโค่ (Chabaa coco)" at bounding box center [258, 57] width 224 height 115
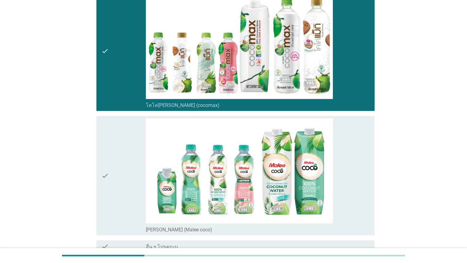
scroll to position [506, 0]
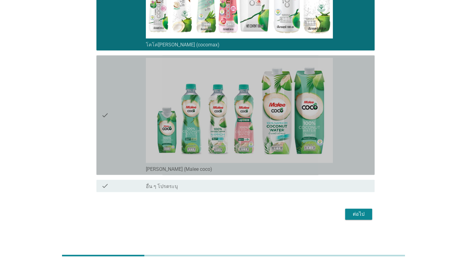
click at [302, 137] on div "check_box_outline_blank [PERSON_NAME] (Malee coco)" at bounding box center [258, 115] width 224 height 115
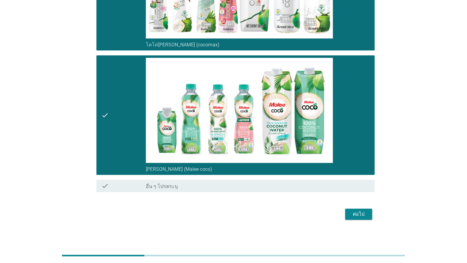
click at [302, 214] on div "ต่อไป" at bounding box center [358, 213] width 17 height 7
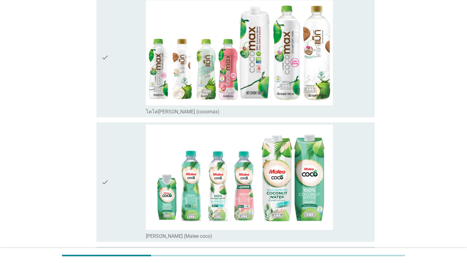
scroll to position [66, 0]
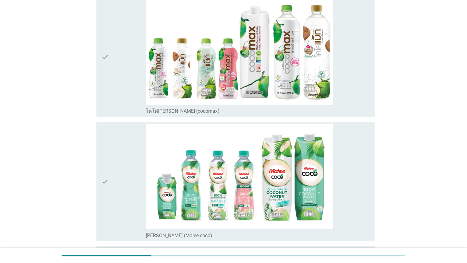
click at [302, 93] on div "check_box โคโค่[PERSON_NAME] (cocomax)" at bounding box center [258, 57] width 224 height 115
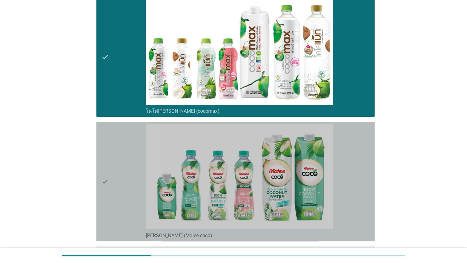
click at [302, 158] on div "check_box [PERSON_NAME] (Malee coco)" at bounding box center [258, 181] width 224 height 115
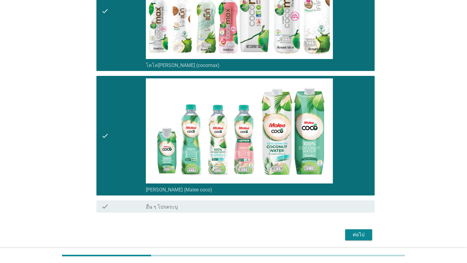
scroll to position [133, 0]
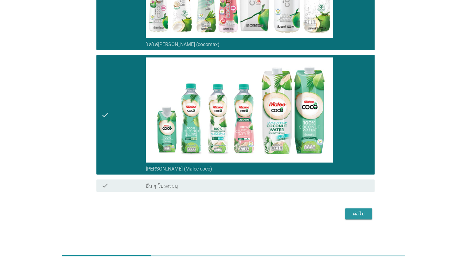
click at [302, 211] on div "ต่อไป" at bounding box center [358, 213] width 17 height 7
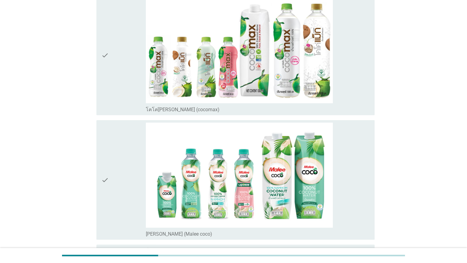
scroll to position [73, 0]
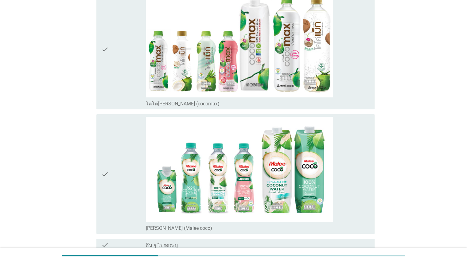
click at [302, 72] on div "check_box โคโค่[PERSON_NAME] (cocomax)" at bounding box center [258, 49] width 224 height 115
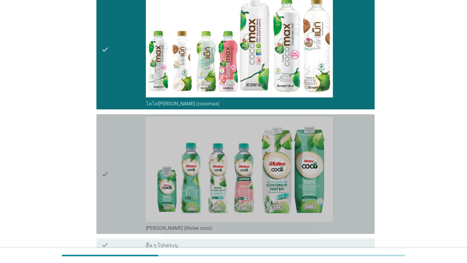
drag, startPoint x: 359, startPoint y: 149, endPoint x: 471, endPoint y: 118, distance: 116.2
click at [302, 149] on div "check_box [PERSON_NAME] (Malee coco)" at bounding box center [258, 174] width 224 height 115
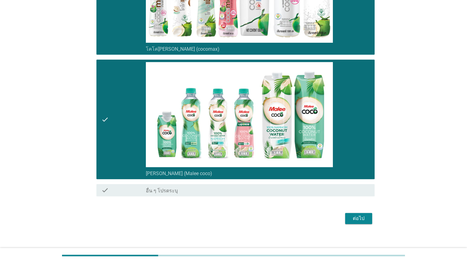
scroll to position [133, 0]
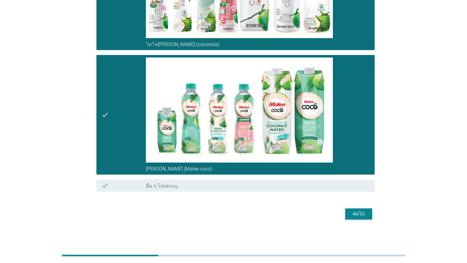
click at [302, 212] on div "ต่อไป" at bounding box center [358, 213] width 17 height 7
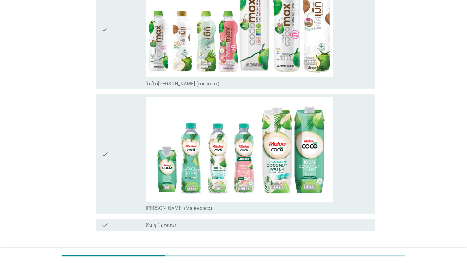
scroll to position [107, 0]
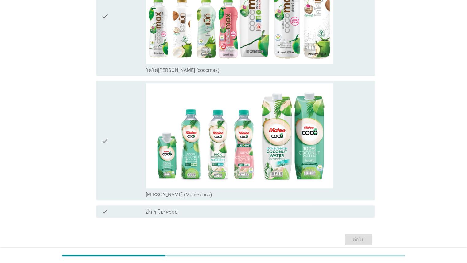
click at [302, 66] on div "check_box โคโค่[PERSON_NAME] (cocomax)" at bounding box center [258, 69] width 224 height 7
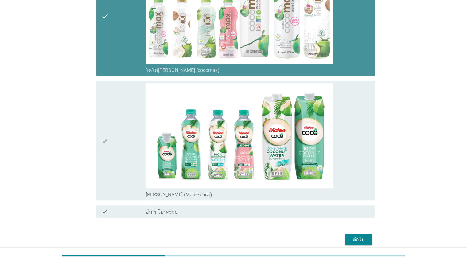
click at [302, 135] on div "check_box [PERSON_NAME] (Malee coco)" at bounding box center [258, 140] width 224 height 115
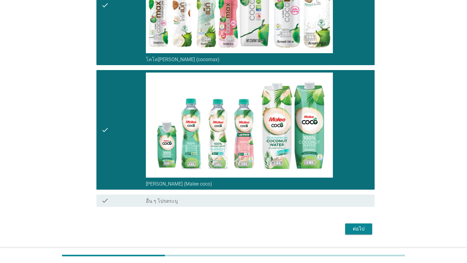
scroll to position [133, 0]
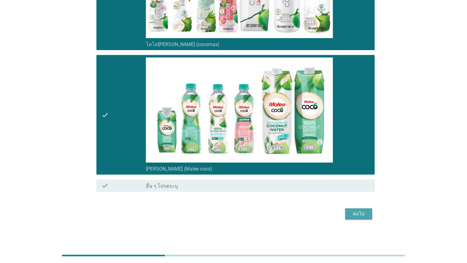
click at [302, 212] on div "ต่อไป" at bounding box center [358, 213] width 17 height 7
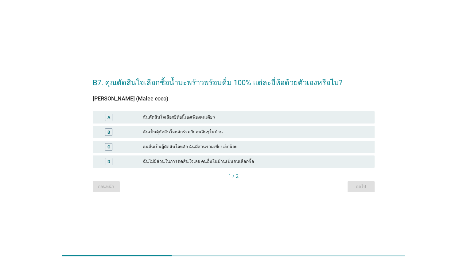
click at [220, 120] on div "ฉันตัดสินใจเลือกยี่ห้อนี้เองเพียงคนเดียว" at bounding box center [256, 117] width 227 height 7
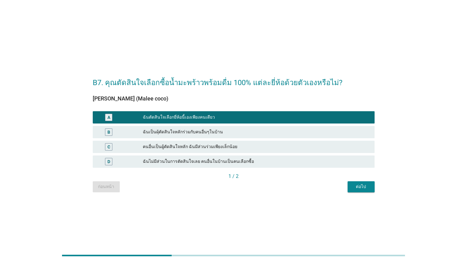
click at [232, 132] on div "ฉันเป็นผุ้ตัดสินใจหลักร่วมกับคนอื่นๆในบ้าน" at bounding box center [256, 131] width 227 height 7
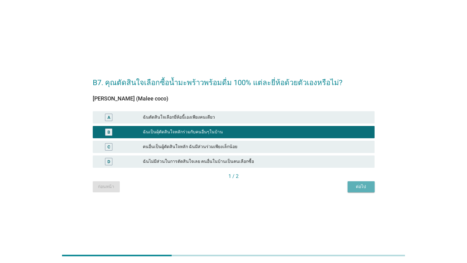
click at [302, 184] on div "ต่อไป" at bounding box center [361, 186] width 17 height 6
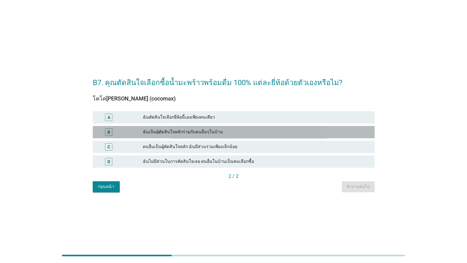
click at [258, 134] on div "ฉันเป็นผุ้ตัดสินใจหลักร่วมกับคนอื่นๆในบ้าน" at bounding box center [256, 131] width 227 height 7
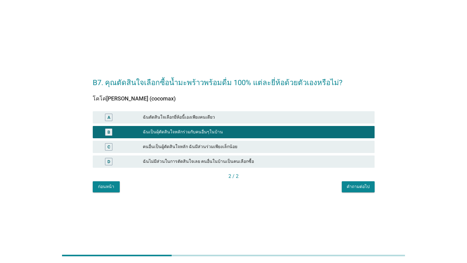
click at [302, 190] on button "คำถามต่อไป" at bounding box center [358, 186] width 33 height 11
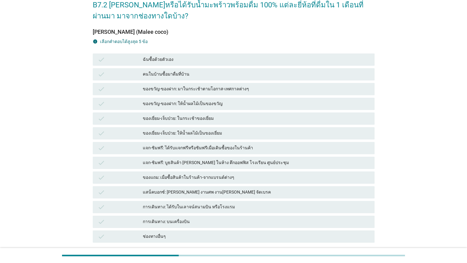
scroll to position [35, 0]
click at [239, 59] on div "ฉันซื้อด้วยตัวเอง" at bounding box center [256, 58] width 227 height 7
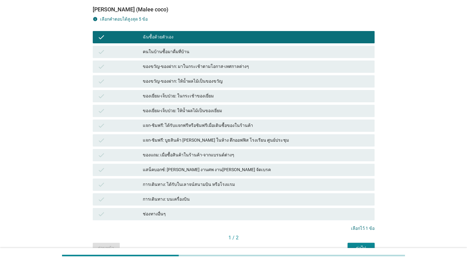
scroll to position [89, 0]
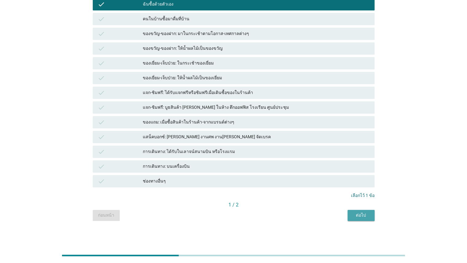
click at [302, 215] on div "ต่อไป" at bounding box center [361, 215] width 17 height 6
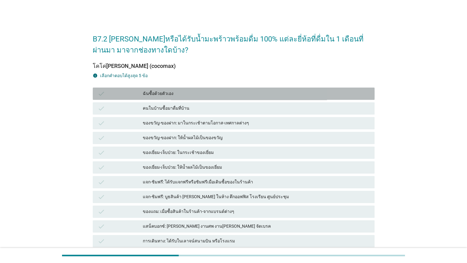
click at [244, 95] on div "ฉันซื้อด้วยตัวเอง" at bounding box center [256, 93] width 227 height 7
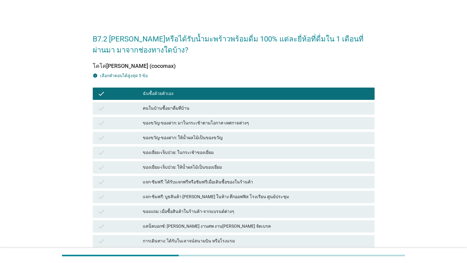
scroll to position [89, 0]
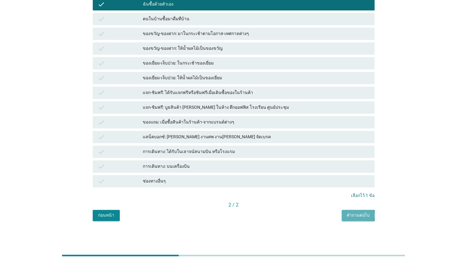
click at [302, 215] on div "คำถามต่อไป" at bounding box center [358, 215] width 23 height 6
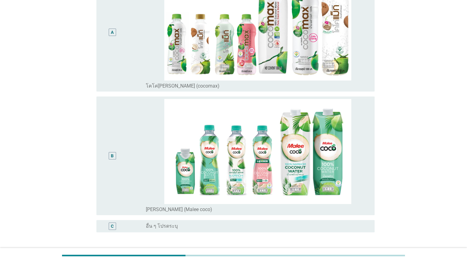
scroll to position [92, 0]
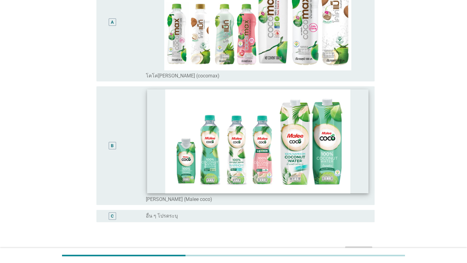
click at [302, 140] on img at bounding box center [257, 141] width 221 height 104
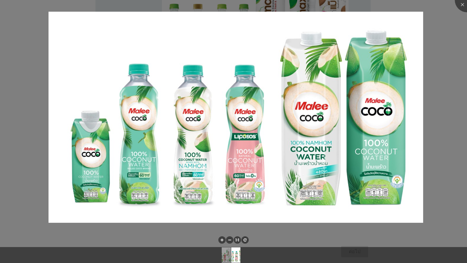
click at [302, 134] on div at bounding box center [233, 131] width 467 height 263
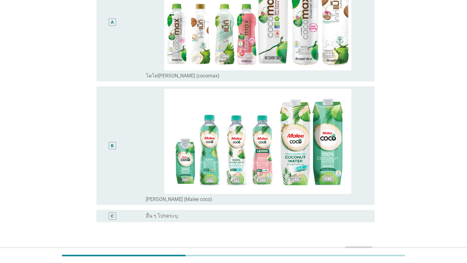
drag, startPoint x: 365, startPoint y: 202, endPoint x: 373, endPoint y: 200, distance: 8.6
click at [302, 202] on div "radio_button_unchecked [PERSON_NAME] (Malee coco)" at bounding box center [258, 198] width 224 height 9
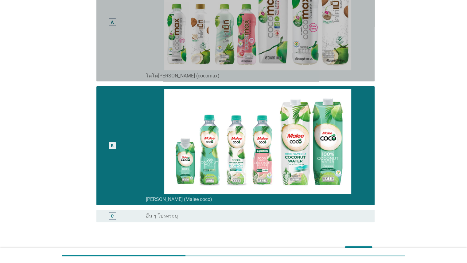
click at [302, 81] on div "A radio_button_unchecked โคโค่[PERSON_NAME] (cocomax)" at bounding box center [235, 22] width 278 height 119
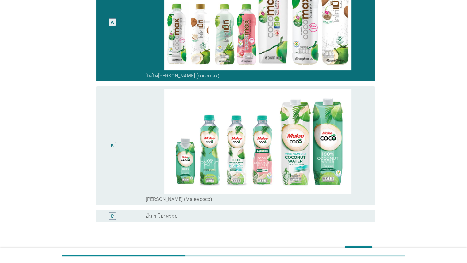
click at [302, 202] on div "radio_button_unchecked [PERSON_NAME] (Malee coco)" at bounding box center [255, 199] width 219 height 6
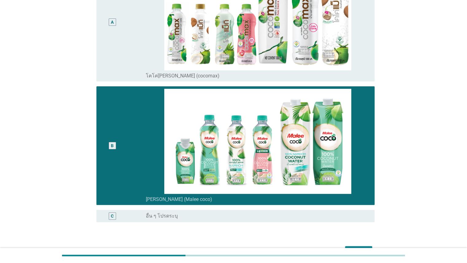
scroll to position [130, 0]
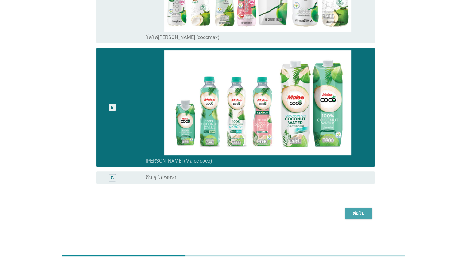
click at [302, 211] on div "ต่อไป" at bounding box center [358, 212] width 17 height 7
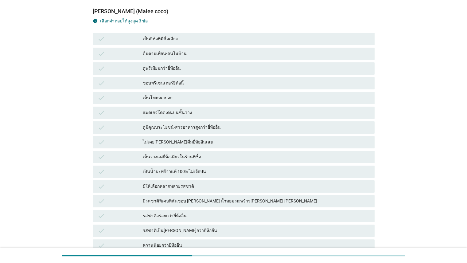
scroll to position [59, 0]
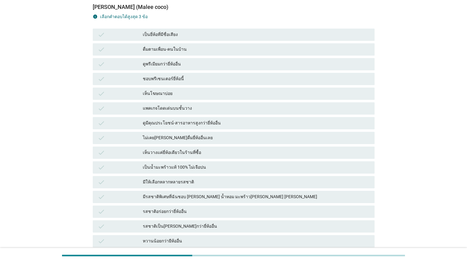
drag, startPoint x: 189, startPoint y: 108, endPoint x: 193, endPoint y: 110, distance: 4.1
click at [189, 108] on div "แพคเกจโดดเด่นบนชั้นวาง" at bounding box center [256, 108] width 227 height 7
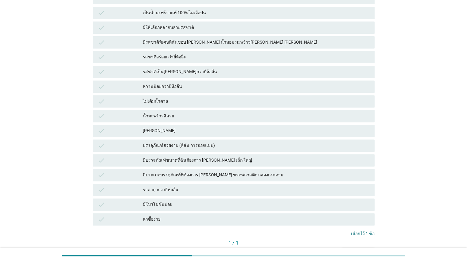
scroll to position [215, 0]
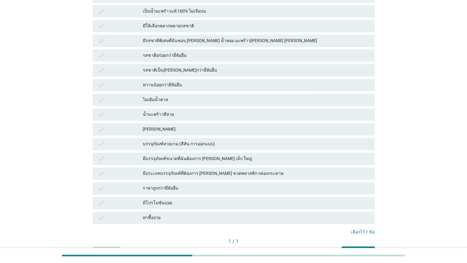
drag, startPoint x: 184, startPoint y: 113, endPoint x: 185, endPoint y: 131, distance: 18.5
click at [184, 113] on div "น้ำมะพร้าวสีสวย" at bounding box center [256, 114] width 227 height 7
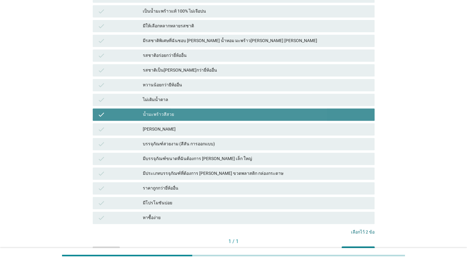
drag, startPoint x: 186, startPoint y: 132, endPoint x: 260, endPoint y: 165, distance: 80.8
click at [260, 165] on div "check เป็นยี่ห้อที่มีชื่อเสียง check ดื่มตามเพื่อน-คนในบ้าน check ดูพรีเมียมกว่…" at bounding box center [234, 48] width 284 height 354
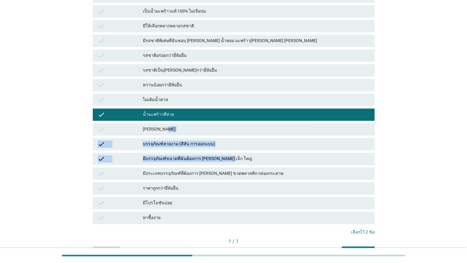
click at [302, 161] on div "B9. เพราะอะไร[PERSON_NAME]ดื่มน้ำมะพร้าว 100% ยี่ห้อนี้บ่อยที่สุด? [PERSON_NAME…" at bounding box center [234, 34] width 438 height 455
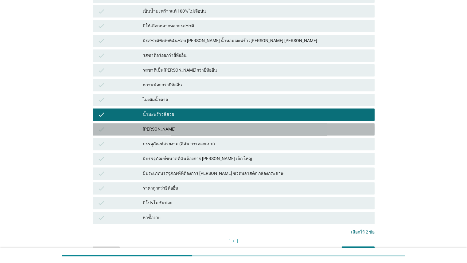
click at [302, 127] on div "[PERSON_NAME]" at bounding box center [256, 129] width 227 height 7
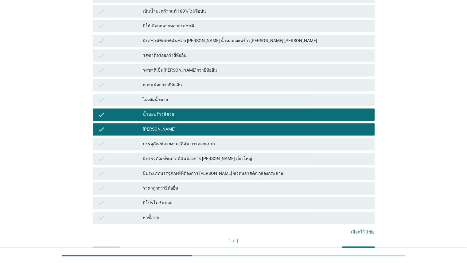
scroll to position [251, 0]
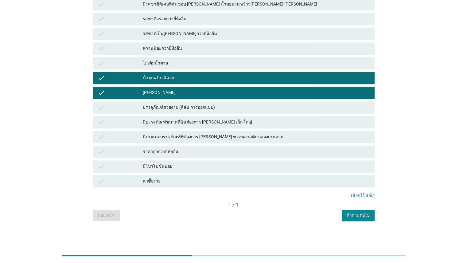
click at [302, 209] on div "1 / 1" at bounding box center [234, 205] width 282 height 9
click at [302, 212] on div "คำถามต่อไป" at bounding box center [358, 215] width 23 height 6
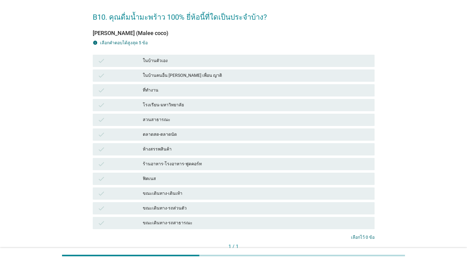
scroll to position [39, 0]
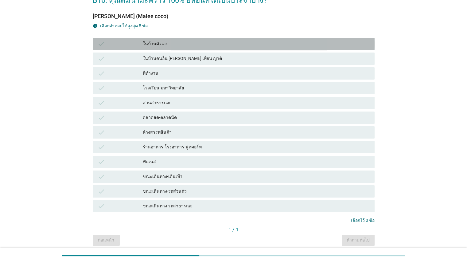
click at [302, 43] on div "ในบ้านตัวเอง" at bounding box center [256, 43] width 227 height 7
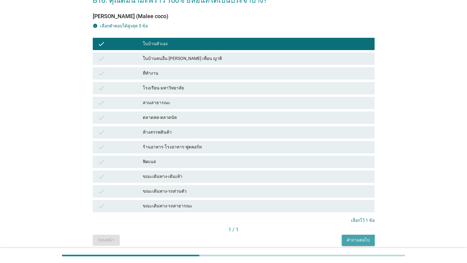
click at [302, 240] on div "คำถามต่อไป" at bounding box center [358, 240] width 23 height 6
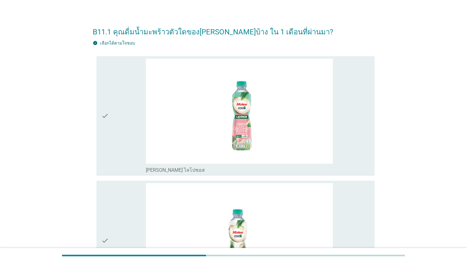
scroll to position [45, 0]
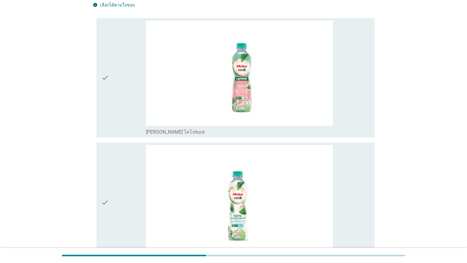
click at [302, 87] on div "check_box_outline_blank [PERSON_NAME] ไลโปซอส" at bounding box center [258, 78] width 224 height 115
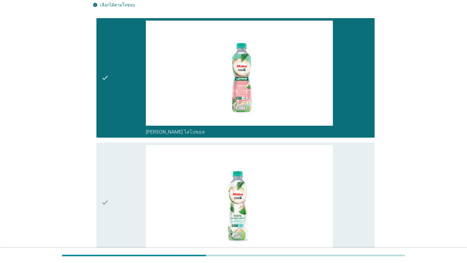
click at [302, 161] on div "check_box_outline_blank [PERSON_NAME] มะพร้าวน้ำหอม ขวด 350 มล." at bounding box center [258, 202] width 224 height 115
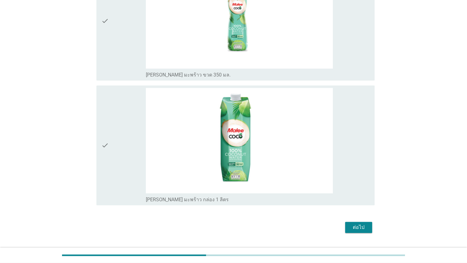
scroll to position [613, 0]
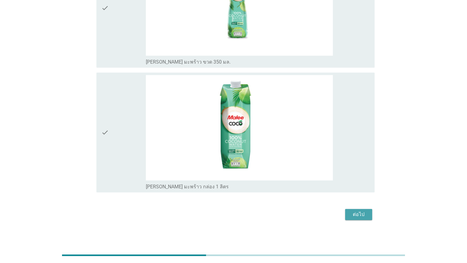
click at [302, 211] on div "ต่อไป" at bounding box center [358, 214] width 17 height 7
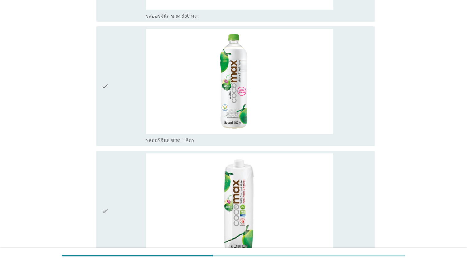
scroll to position [173, 0]
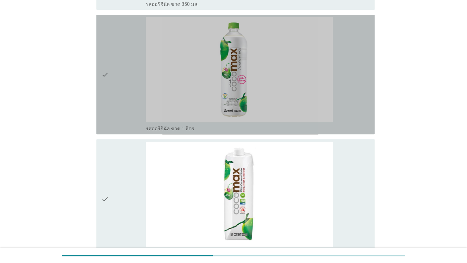
click at [302, 77] on div "check_box_outline_[PERSON_NAME] 1 ลิตร" at bounding box center [258, 74] width 224 height 115
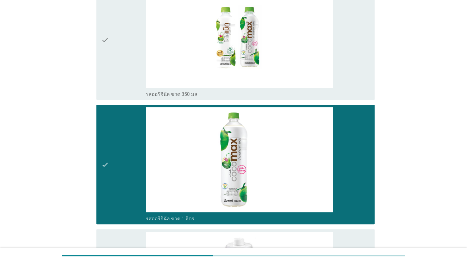
scroll to position [79, 0]
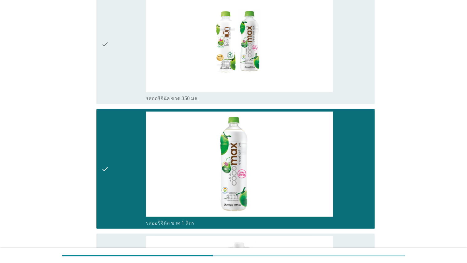
click at [302, 48] on div "check_box_outline_[PERSON_NAME] 350 มล." at bounding box center [258, 44] width 224 height 115
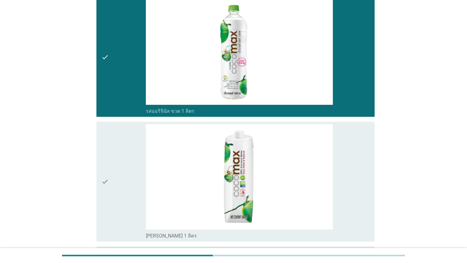
click at [302, 80] on div "check_box_outline_[PERSON_NAME] 1 ลิตร" at bounding box center [258, 57] width 224 height 115
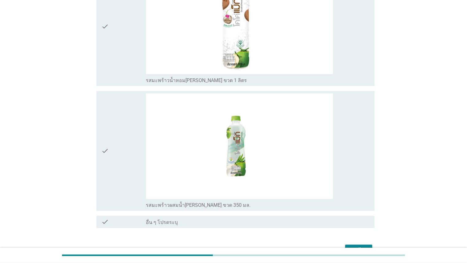
scroll to position [630, 0]
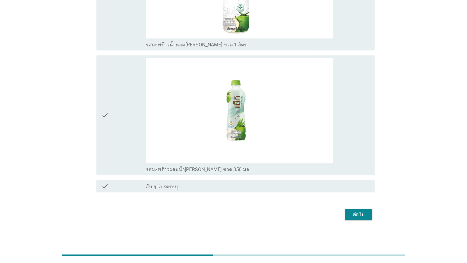
click at [302, 213] on div "ต่อไป" at bounding box center [358, 214] width 17 height 7
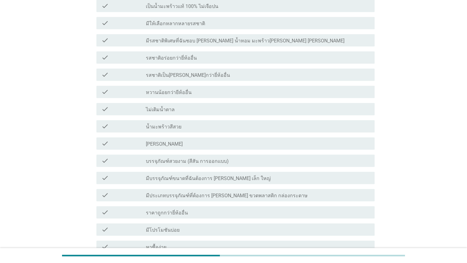
scroll to position [370, 0]
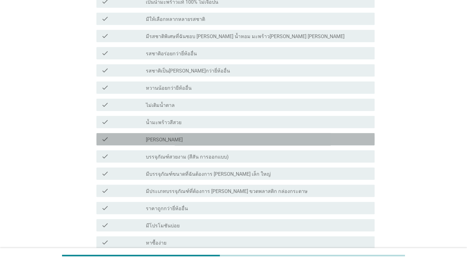
click at [267, 144] on div "check check_box_outline_blank [PERSON_NAME]" at bounding box center [235, 139] width 278 height 12
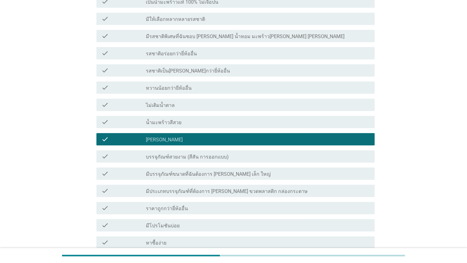
click at [276, 119] on div "check_box_outline_blank น้ำมะพร้าวสีสวย" at bounding box center [258, 121] width 224 height 7
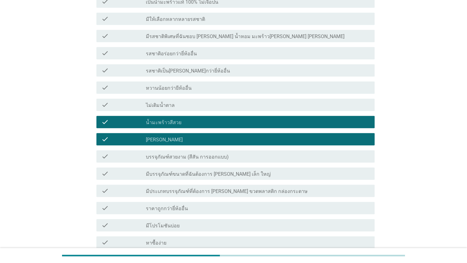
scroll to position [453, 0]
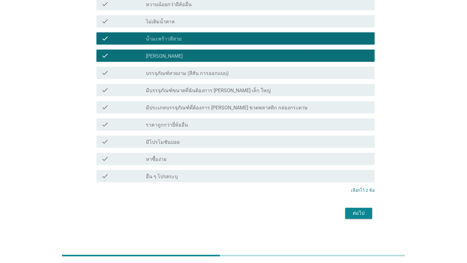
click at [302, 216] on div "ต่อไป" at bounding box center [358, 212] width 17 height 7
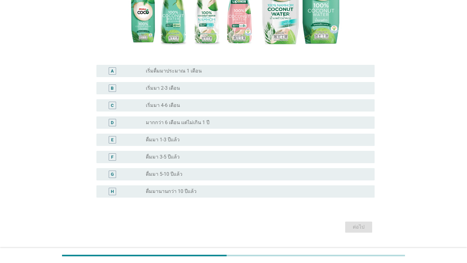
scroll to position [139, 0]
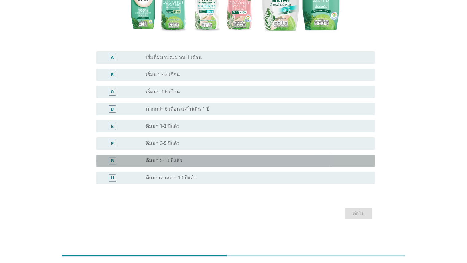
click at [170, 160] on label "ดื่มมา 5-10 ปีแล้ว" at bounding box center [164, 161] width 37 height 6
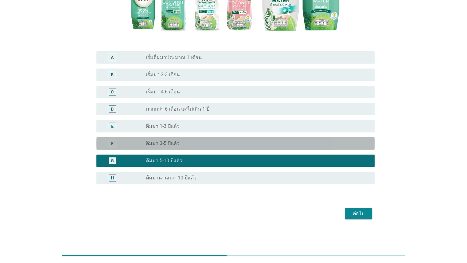
click at [240, 145] on div "radio_button_unchecked ดื่มมา 3-5 ปีแล้ว" at bounding box center [255, 143] width 219 height 6
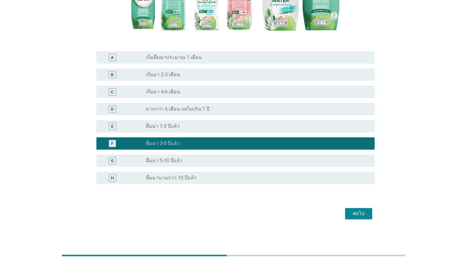
click at [302, 212] on div "ต่อไป" at bounding box center [358, 213] width 17 height 7
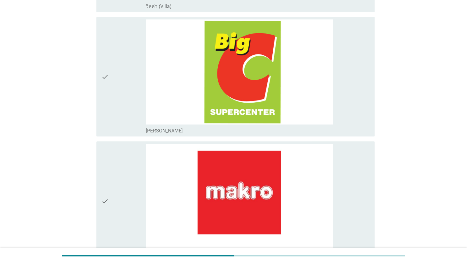
scroll to position [696, 0]
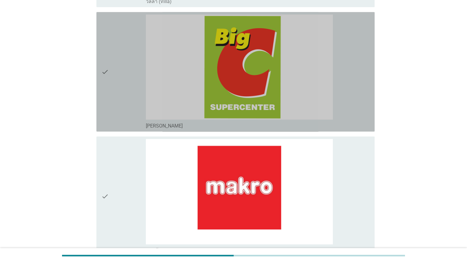
click at [302, 86] on div "check_box_outline_blank [PERSON_NAME]" at bounding box center [258, 71] width 224 height 115
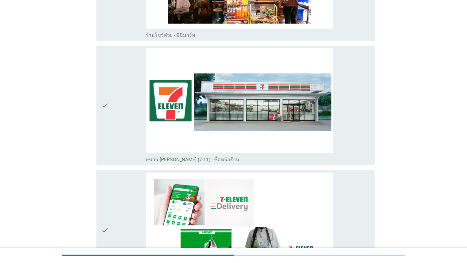
scroll to position [1629, 0]
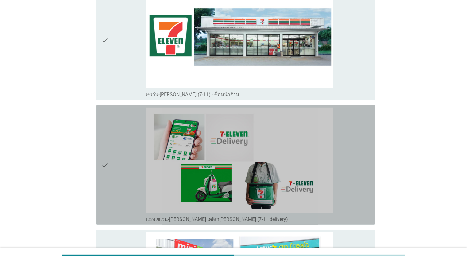
click at [302, 168] on div "check_box_outline_blank แอพเซเว่น-[PERSON_NAME] เดลิเว[PERSON_NAME] (7-11 deliv…" at bounding box center [258, 164] width 224 height 115
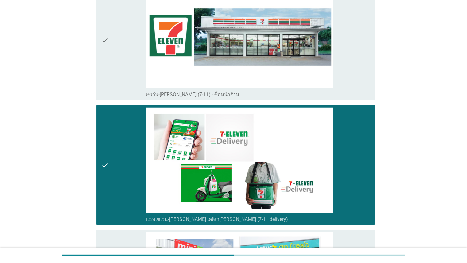
drag, startPoint x: 354, startPoint y: 54, endPoint x: 370, endPoint y: 67, distance: 20.3
click at [302, 55] on div "check_box_outline_blank เซเว่น-[PERSON_NAME] (7-11) - ซื้อหน้าร้าน" at bounding box center [258, 40] width 224 height 115
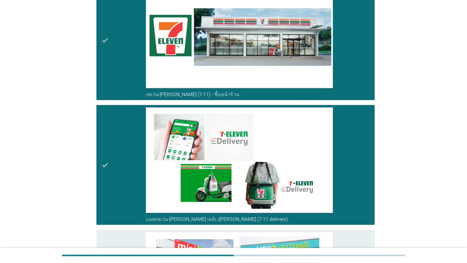
click at [302, 54] on div "check_box_outline_blank เซเว่น-[PERSON_NAME] (7-11) - ซื้อหน้าร้าน" at bounding box center [258, 40] width 224 height 115
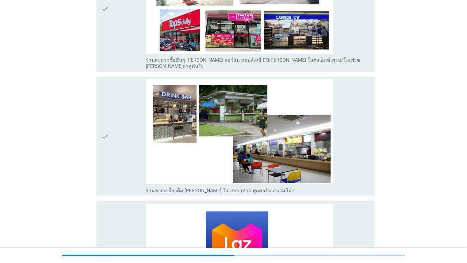
scroll to position [1717, 0]
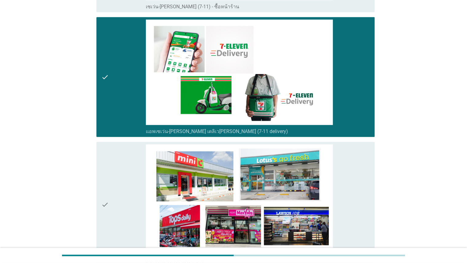
drag, startPoint x: 362, startPoint y: 177, endPoint x: 376, endPoint y: 179, distance: 14.2
click at [302, 177] on div "check_box_outline_blank ร้านสะดวกซื้ออื่นๆ [PERSON_NAME] ลอว์สัน ทอปส์เดลี่ มิน…" at bounding box center [258, 204] width 224 height 121
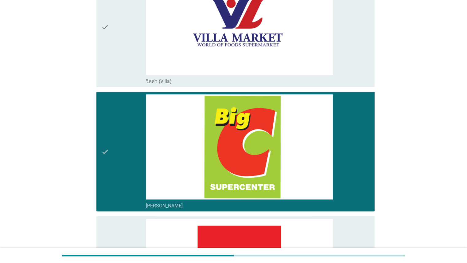
scroll to position [622, 0]
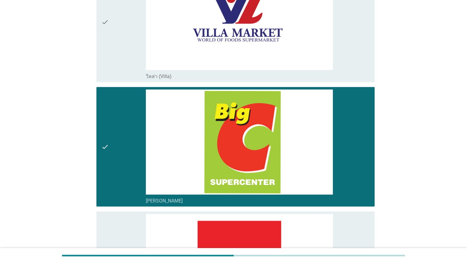
click at [302, 130] on div "check_box_outline_blank [PERSON_NAME]" at bounding box center [258, 146] width 224 height 115
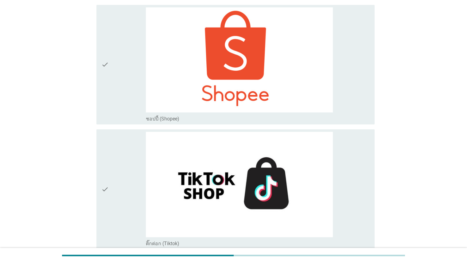
scroll to position [2273, 0]
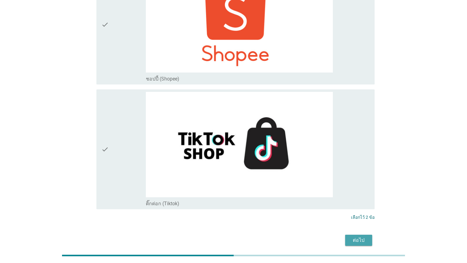
click at [302, 236] on div "ต่อไป" at bounding box center [358, 239] width 17 height 7
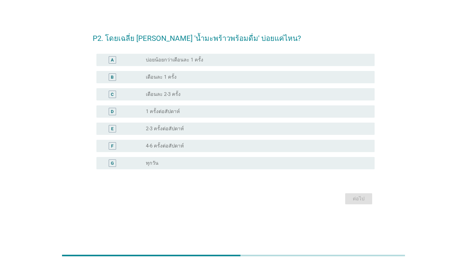
scroll to position [0, 0]
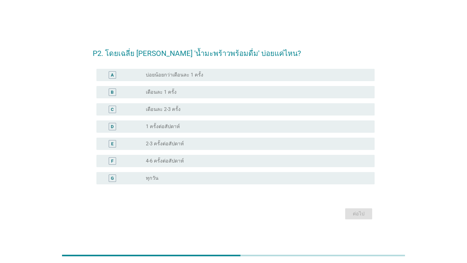
click at [189, 113] on div "C radio_button_unchecked เดือนละ 2-3 ครั้ง" at bounding box center [235, 109] width 278 height 12
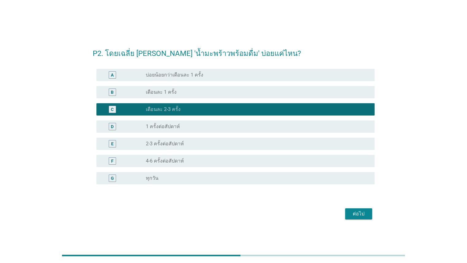
click at [191, 142] on div "radio_button_unchecked 2-3 ครั้งต่อสัปดาห์" at bounding box center [255, 144] width 219 height 6
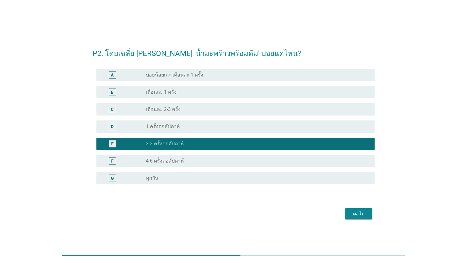
click at [302, 215] on div "ต่อไป" at bounding box center [358, 213] width 17 height 7
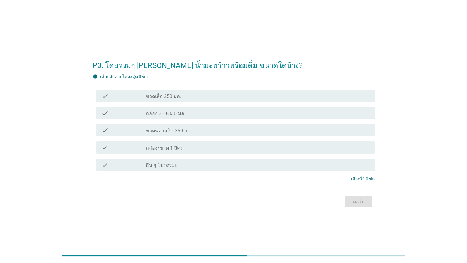
click at [170, 111] on label "กล่อง 310-330 มล." at bounding box center [166, 114] width 40 height 6
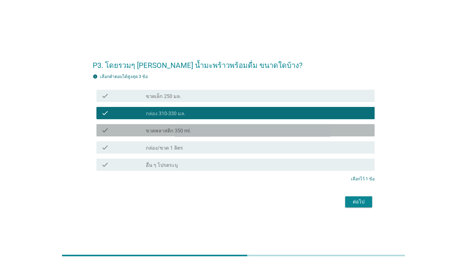
drag, startPoint x: 171, startPoint y: 131, endPoint x: 171, endPoint y: 138, distance: 7.4
click at [171, 131] on label "ขวดพลาสติก 350 ml." at bounding box center [168, 131] width 45 height 6
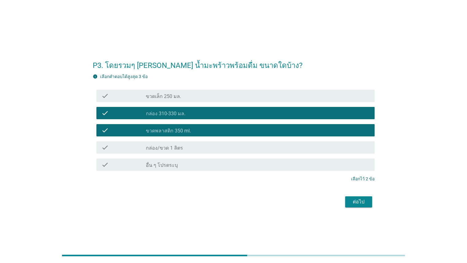
click at [302, 204] on div "ต่อไป" at bounding box center [358, 201] width 17 height 7
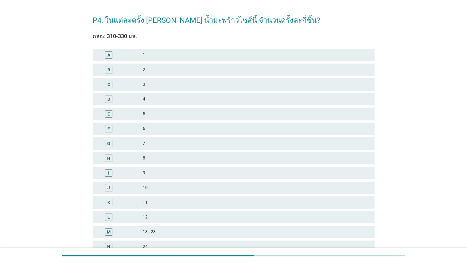
scroll to position [30, 0]
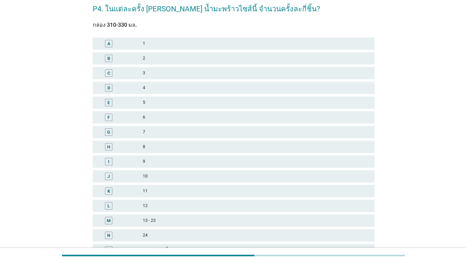
click at [167, 61] on div "2" at bounding box center [256, 58] width 227 height 7
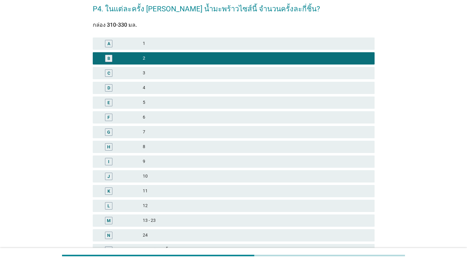
scroll to position [90, 0]
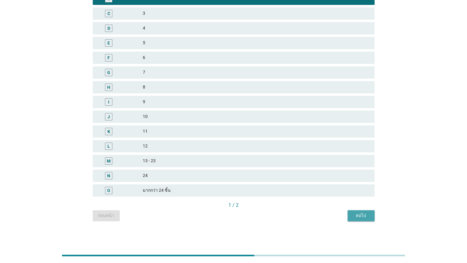
click at [302, 215] on div "ต่อไป" at bounding box center [361, 215] width 17 height 6
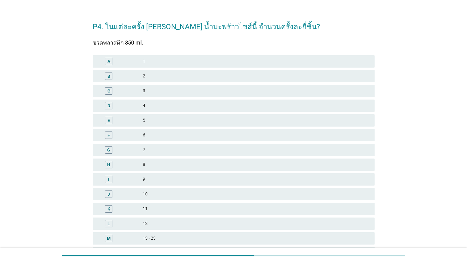
scroll to position [36, 0]
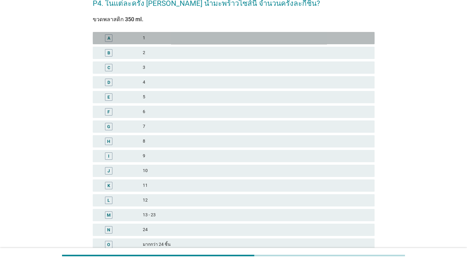
click at [158, 41] on div "1" at bounding box center [256, 37] width 227 height 7
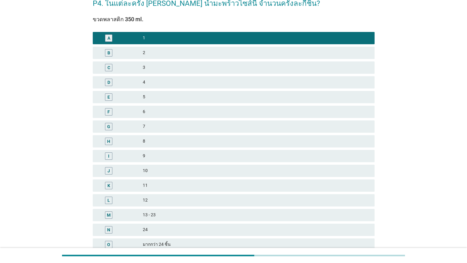
click at [239, 53] on div "2" at bounding box center [256, 52] width 227 height 7
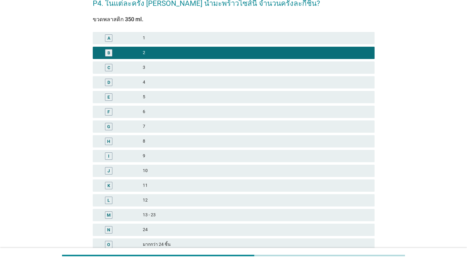
scroll to position [90, 0]
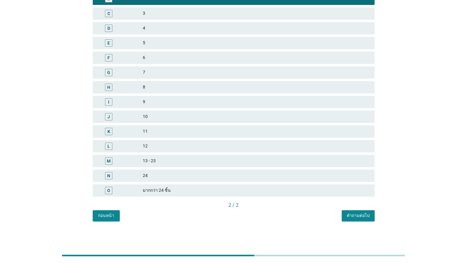
click at [302, 210] on button "คำถามต่อไป" at bounding box center [358, 215] width 33 height 11
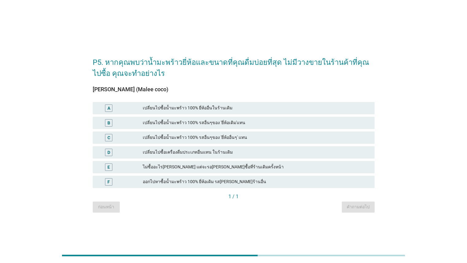
click at [162, 150] on div "เปลี่ยนไปซื้อเครื่องดื่มประเภทอื่นแทน ในร้านเดิม" at bounding box center [256, 152] width 227 height 7
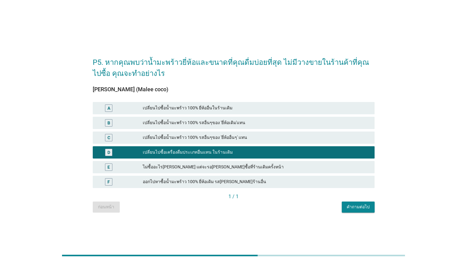
click at [302, 205] on div "คำถามต่อไป" at bounding box center [358, 207] width 23 height 6
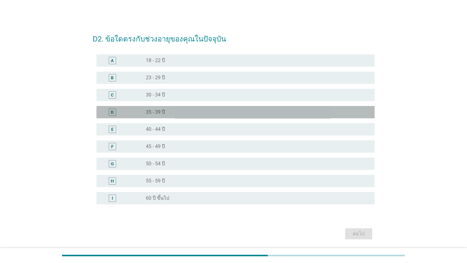
click at [158, 109] on label "35 - 39 ปี" at bounding box center [155, 112] width 19 height 6
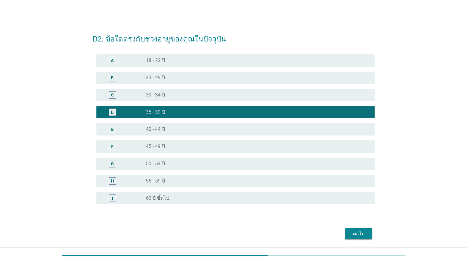
click at [159, 95] on label "30 - 34 ปี" at bounding box center [155, 95] width 19 height 6
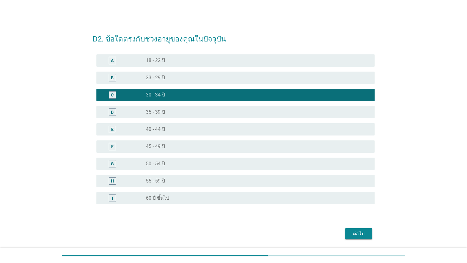
click at [302, 235] on div "ต่อไป" at bounding box center [358, 233] width 17 height 7
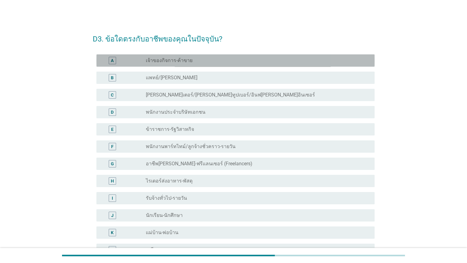
click at [203, 59] on div "radio_button_unchecked เจ้าของกิจการ-ค้าขาย" at bounding box center [255, 60] width 219 height 6
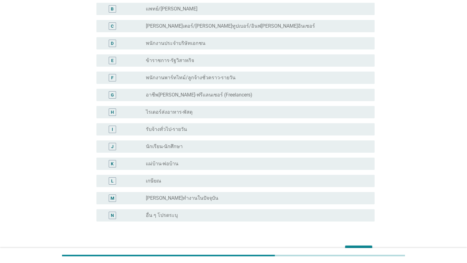
scroll to position [106, 0]
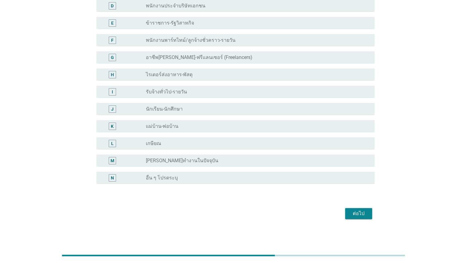
click at [302, 215] on button "ต่อไป" at bounding box center [358, 213] width 27 height 11
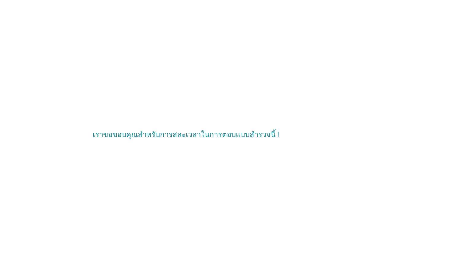
scroll to position [0, 0]
